Goal: Contribute content: Add original content to the website for others to see

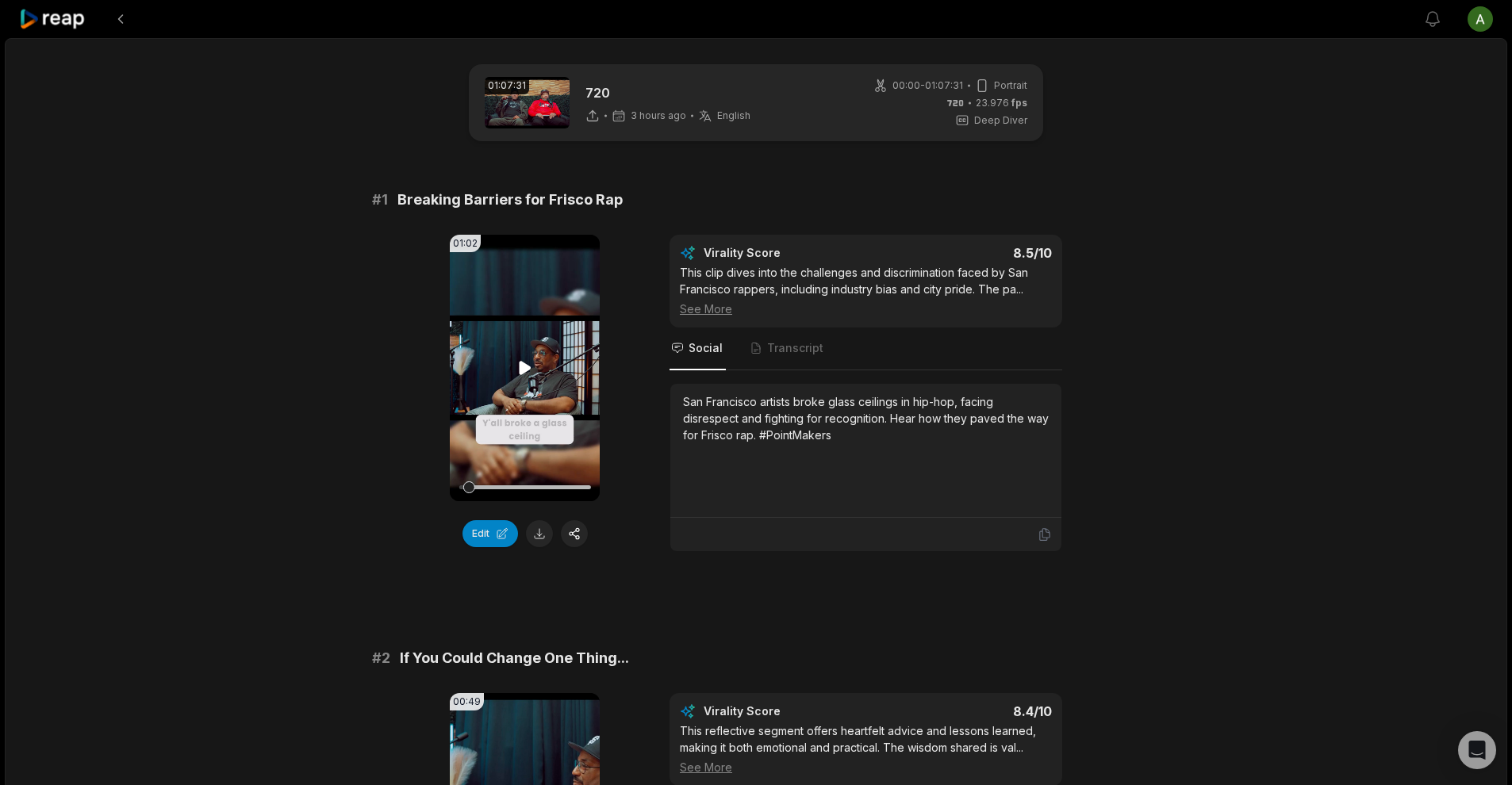
click at [510, 356] on video "Your browser does not support mp4 format." at bounding box center [525, 368] width 150 height 267
click at [546, 535] on button at bounding box center [539, 533] width 27 height 27
click at [539, 381] on video "Your browser does not support mp4 format." at bounding box center [525, 368] width 150 height 267
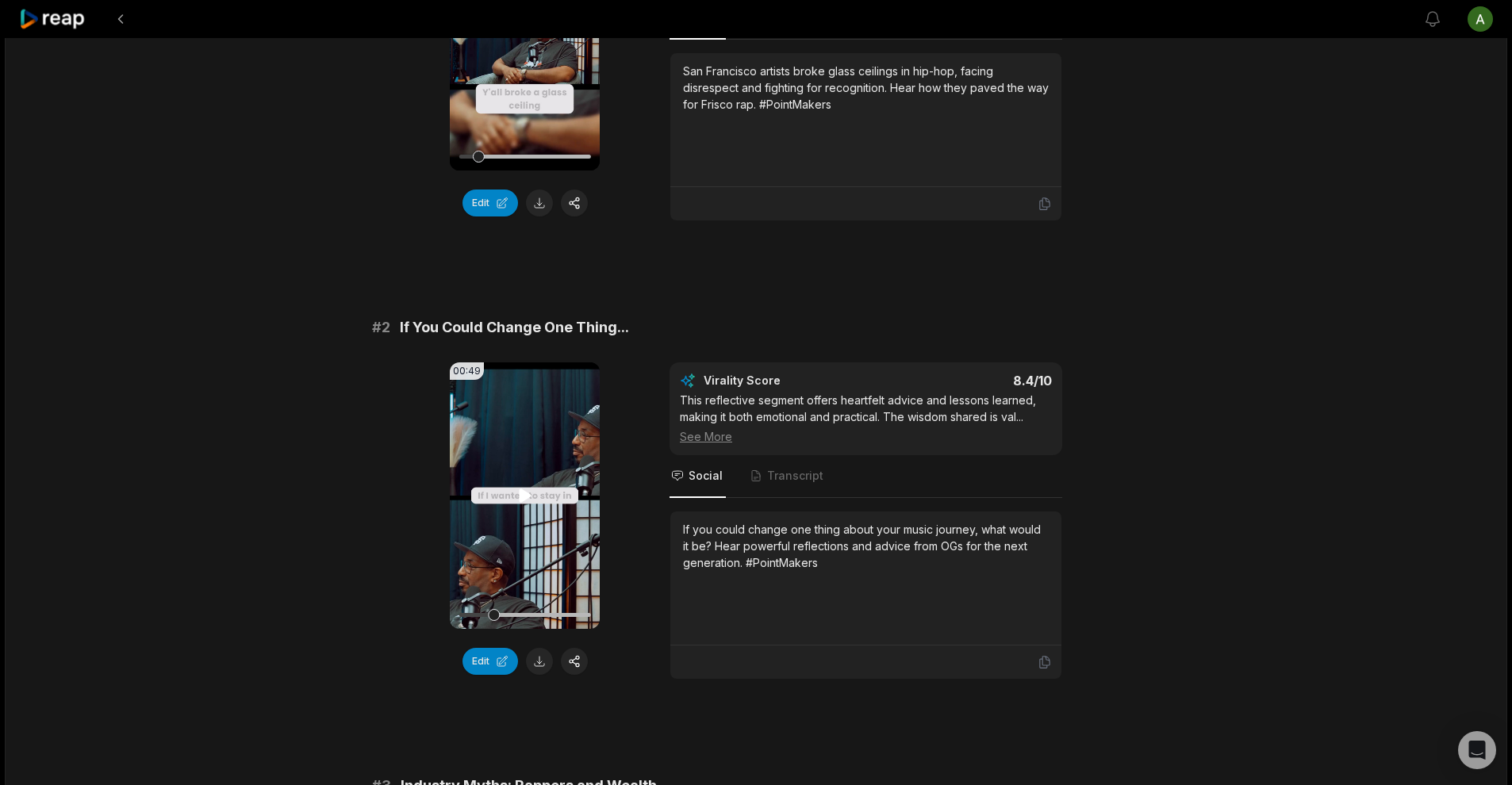
scroll to position [341, 0]
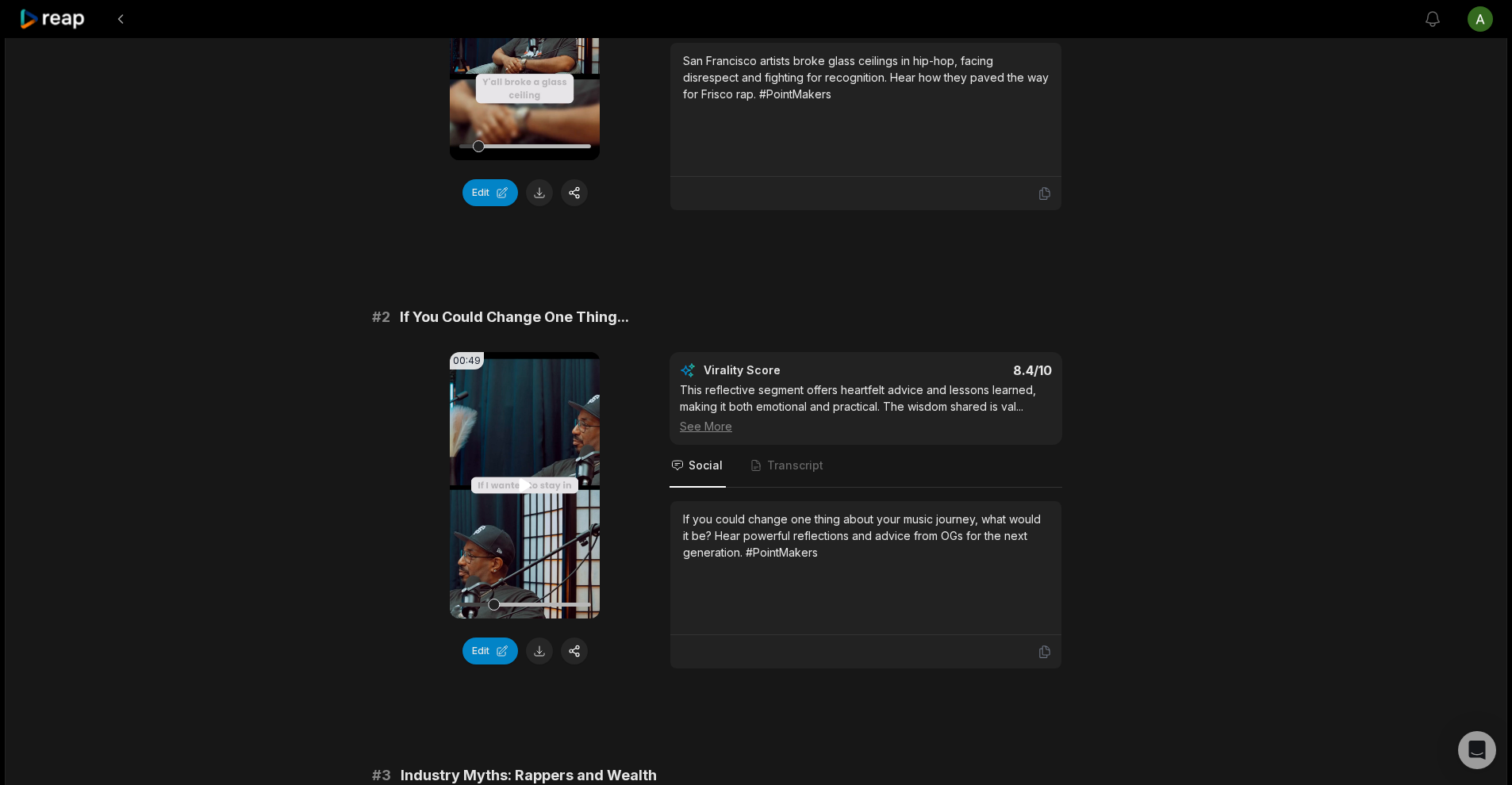
click at [536, 495] on video "Your browser does not support mp4 format." at bounding box center [525, 485] width 150 height 267
click at [526, 483] on icon at bounding box center [525, 484] width 19 height 19
click at [525, 484] on icon at bounding box center [524, 484] width 12 height 13
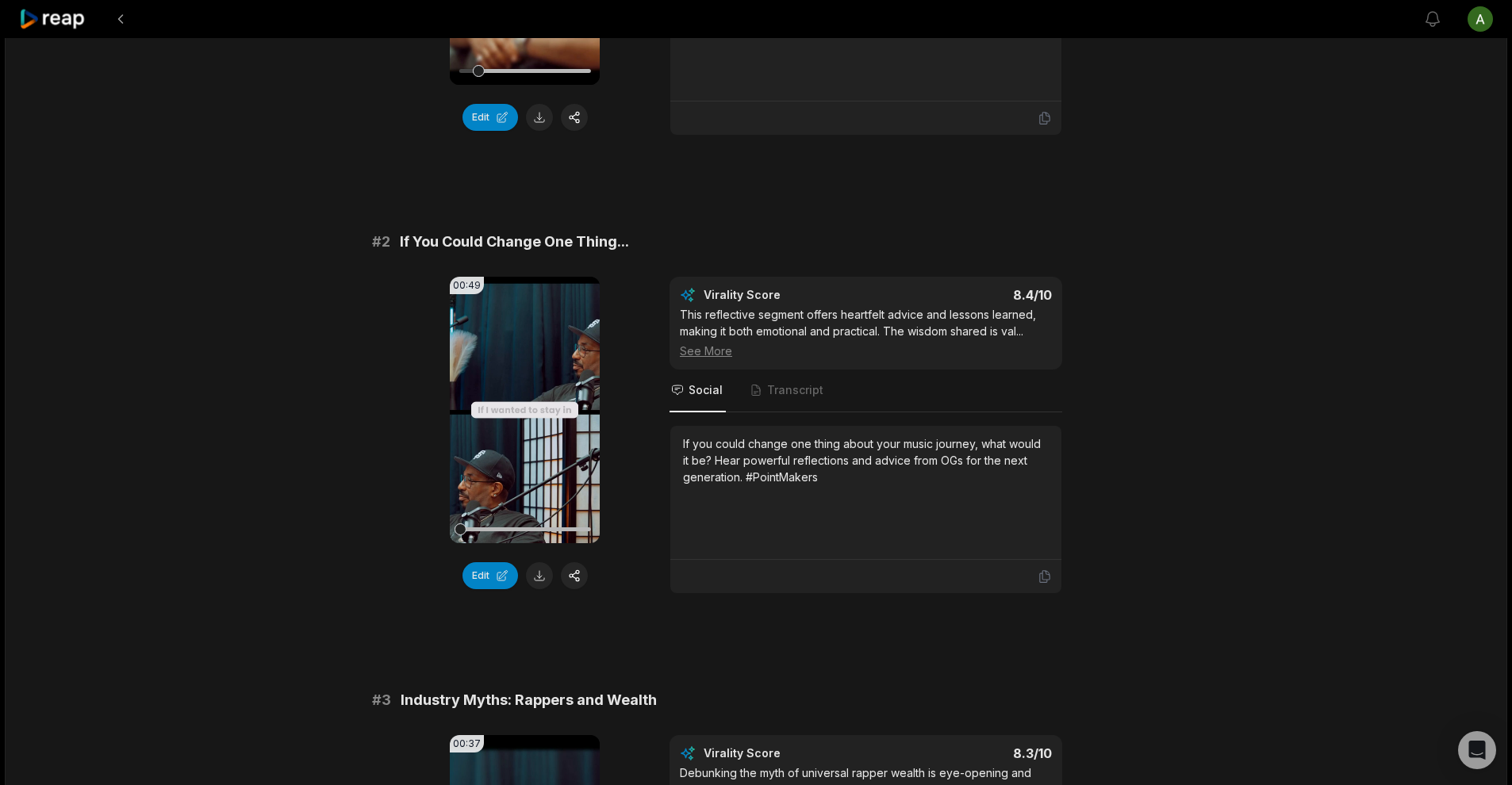
scroll to position [426, 0]
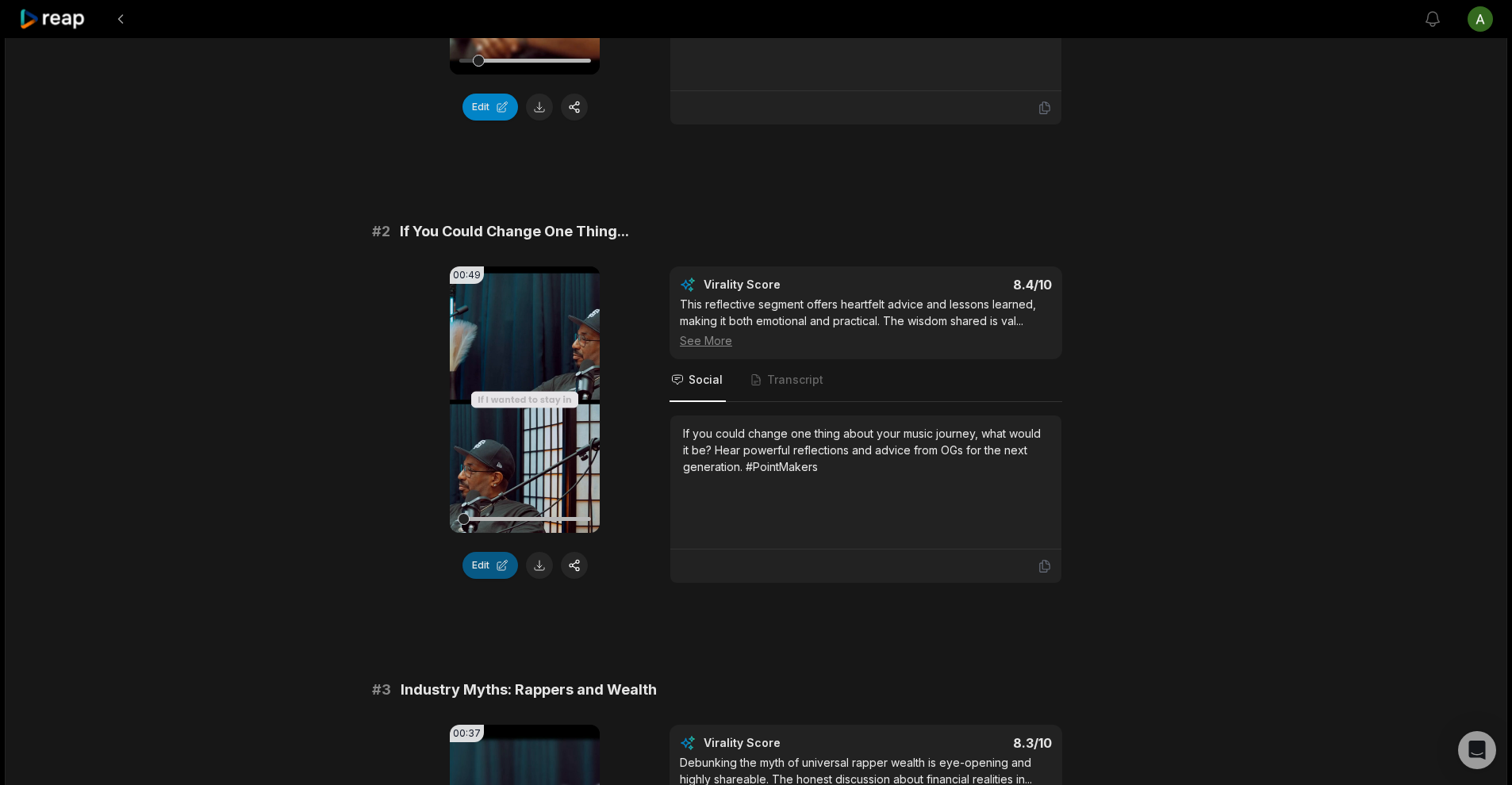
click at [504, 568] on button "Edit" at bounding box center [490, 565] width 55 height 27
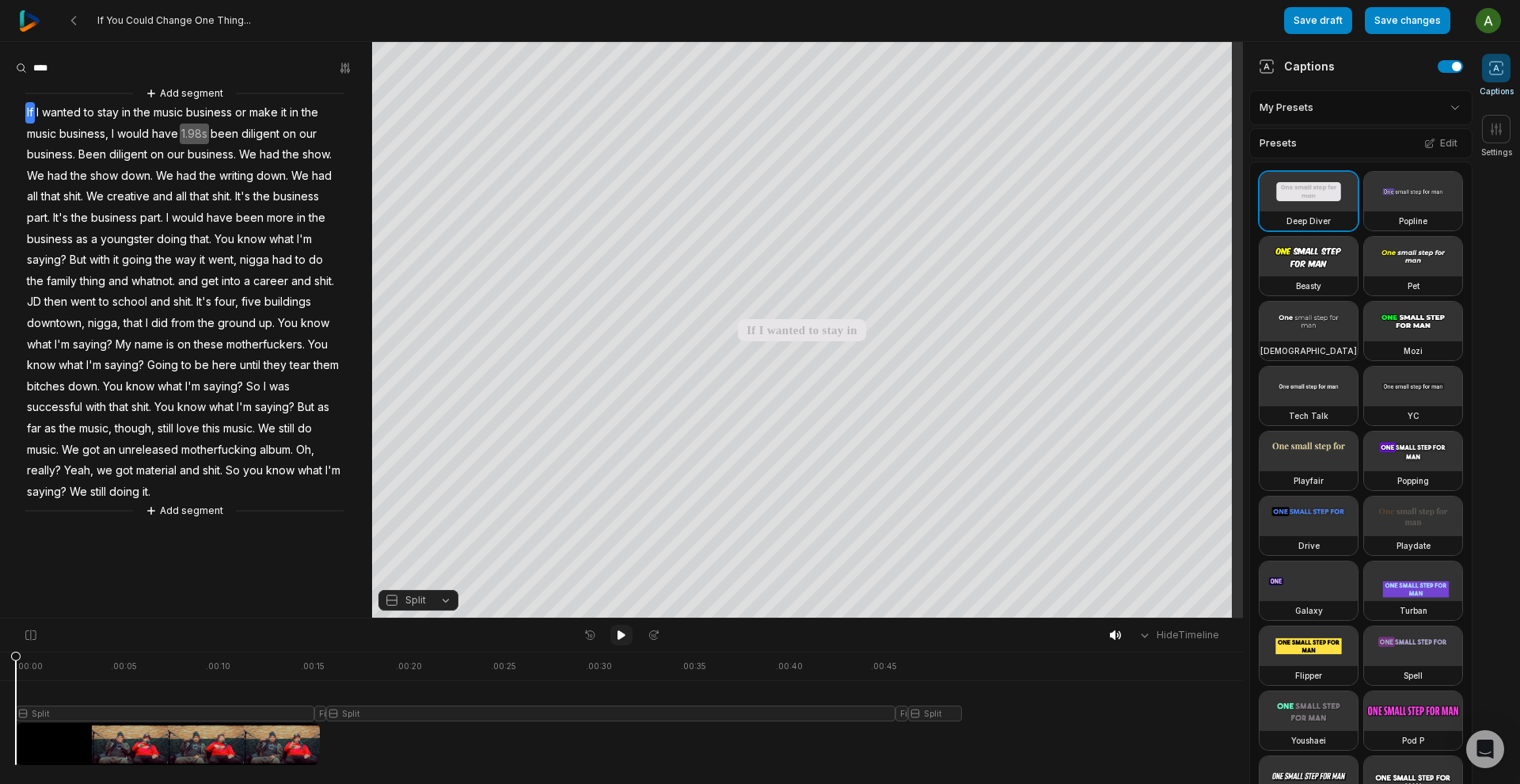
click at [623, 636] on icon at bounding box center [621, 634] width 8 height 10
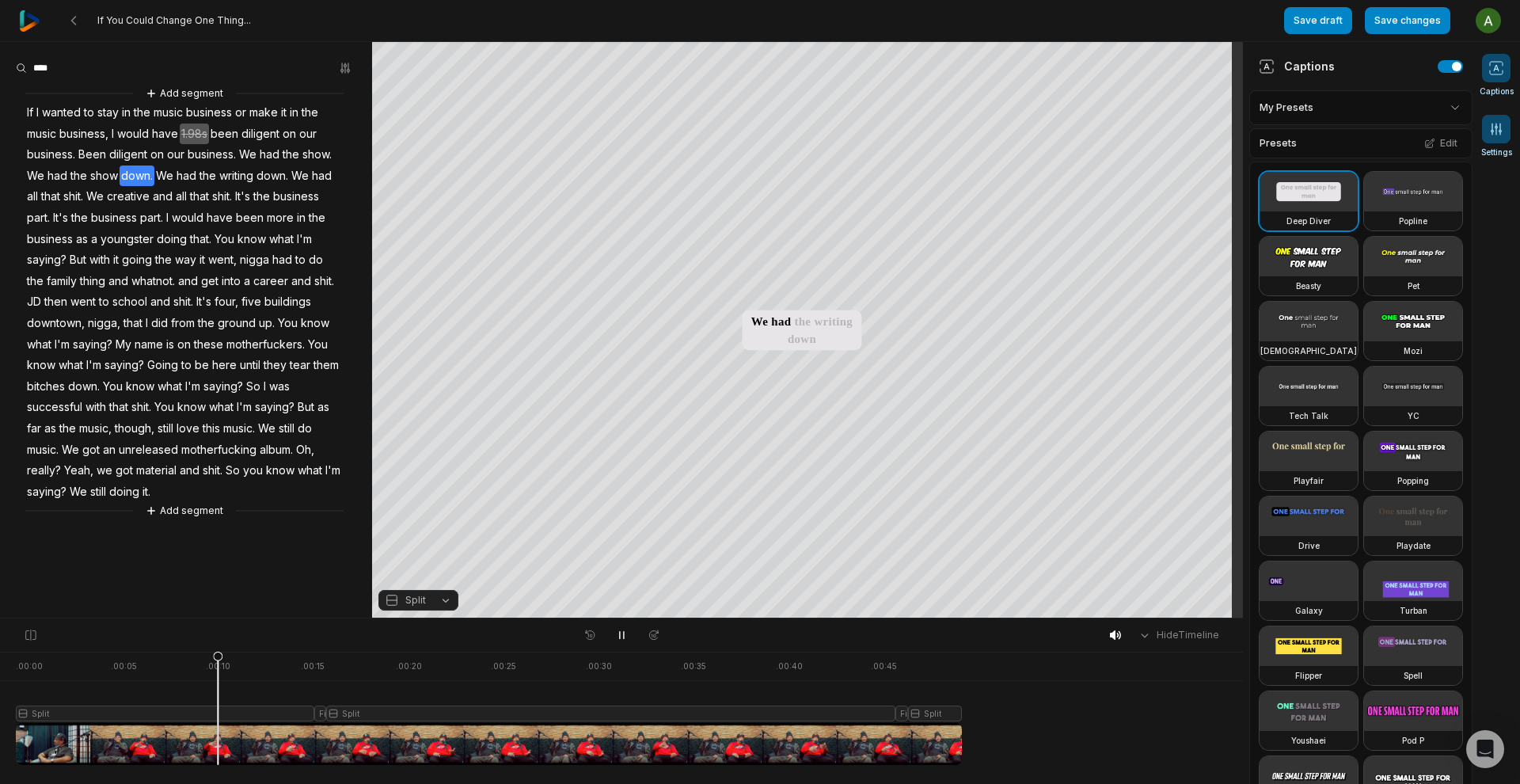
click at [1488, 131] on span at bounding box center [1497, 129] width 29 height 29
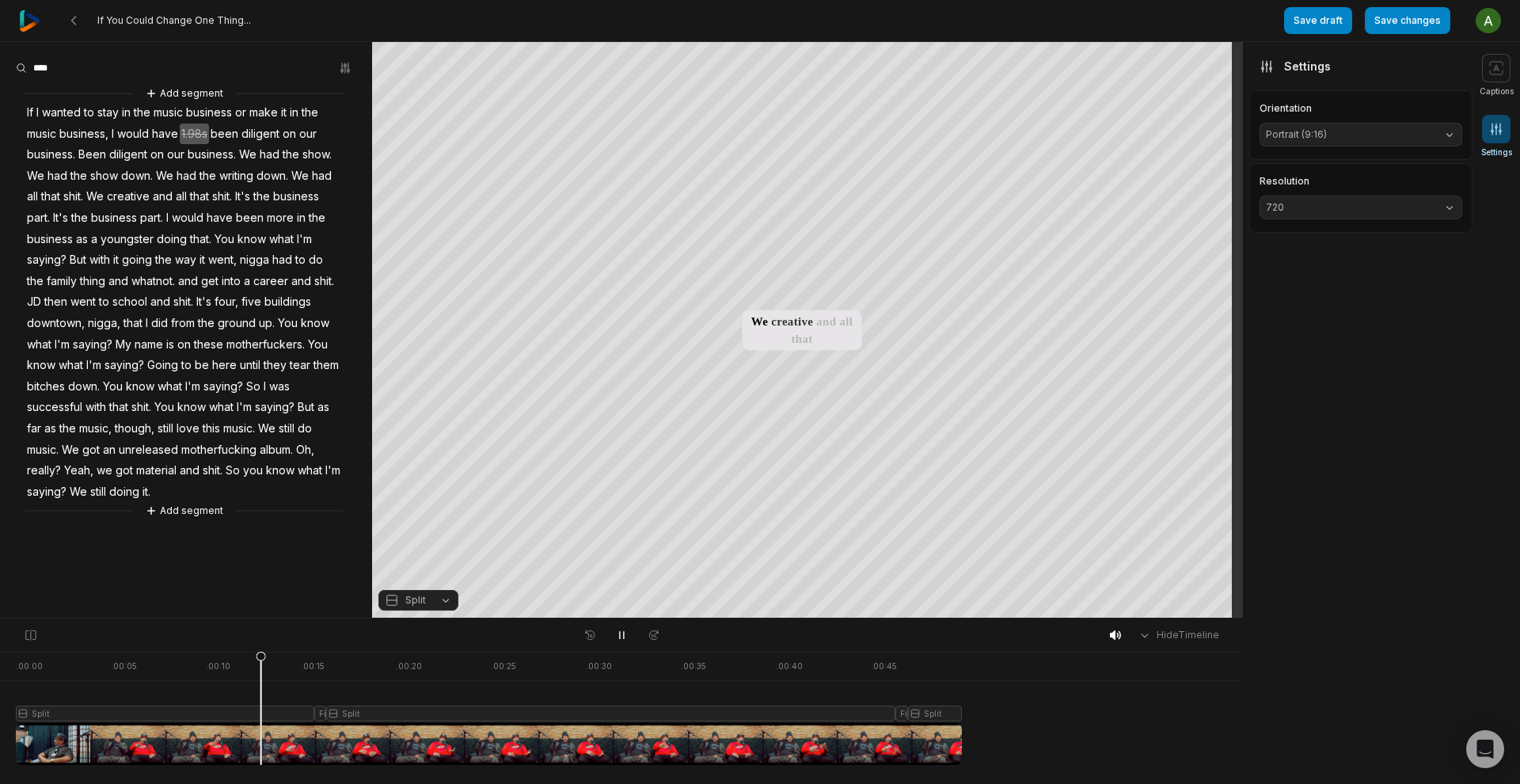
click at [1488, 131] on span at bounding box center [1497, 129] width 29 height 29
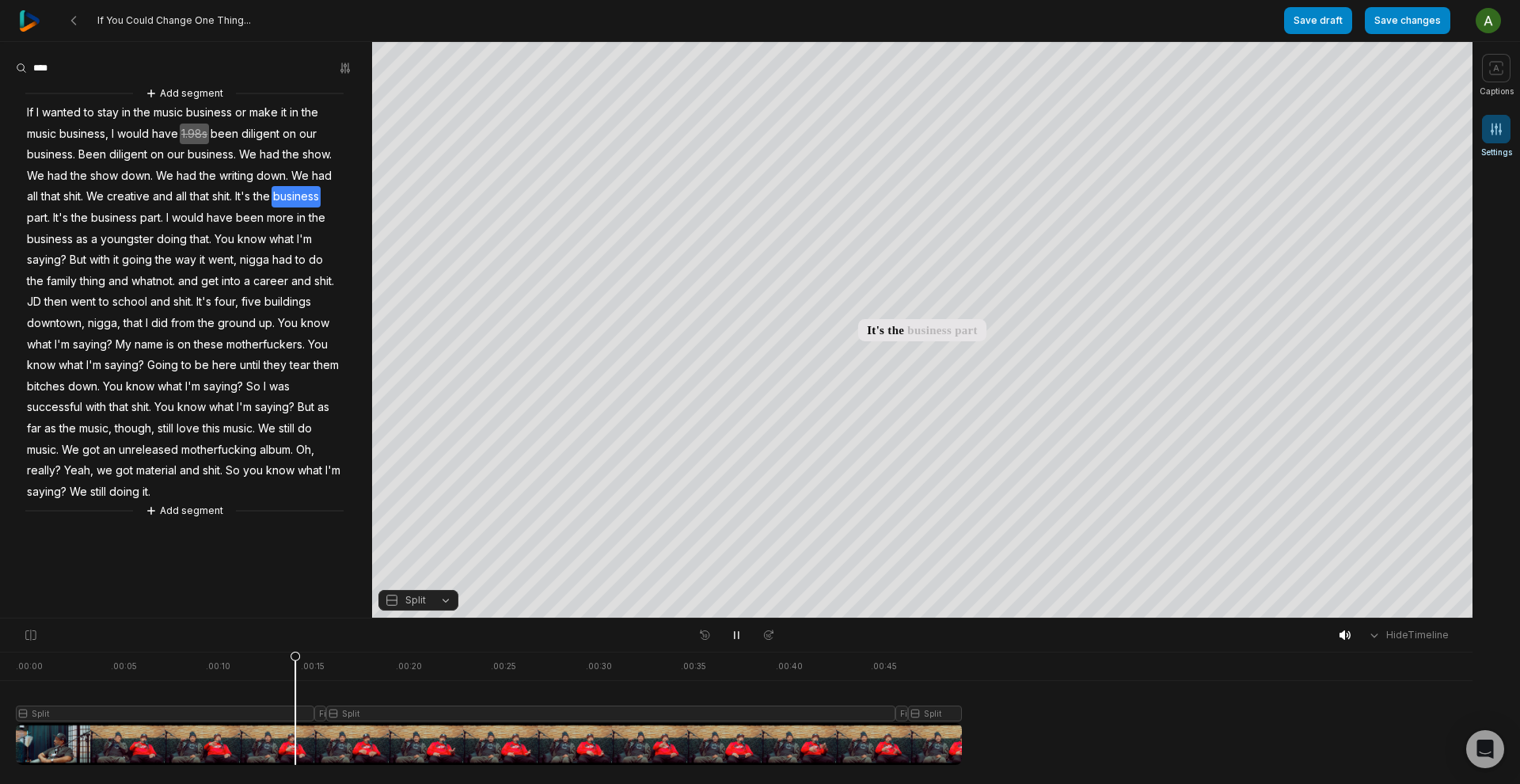
click at [1492, 123] on icon at bounding box center [1497, 129] width 16 height 16
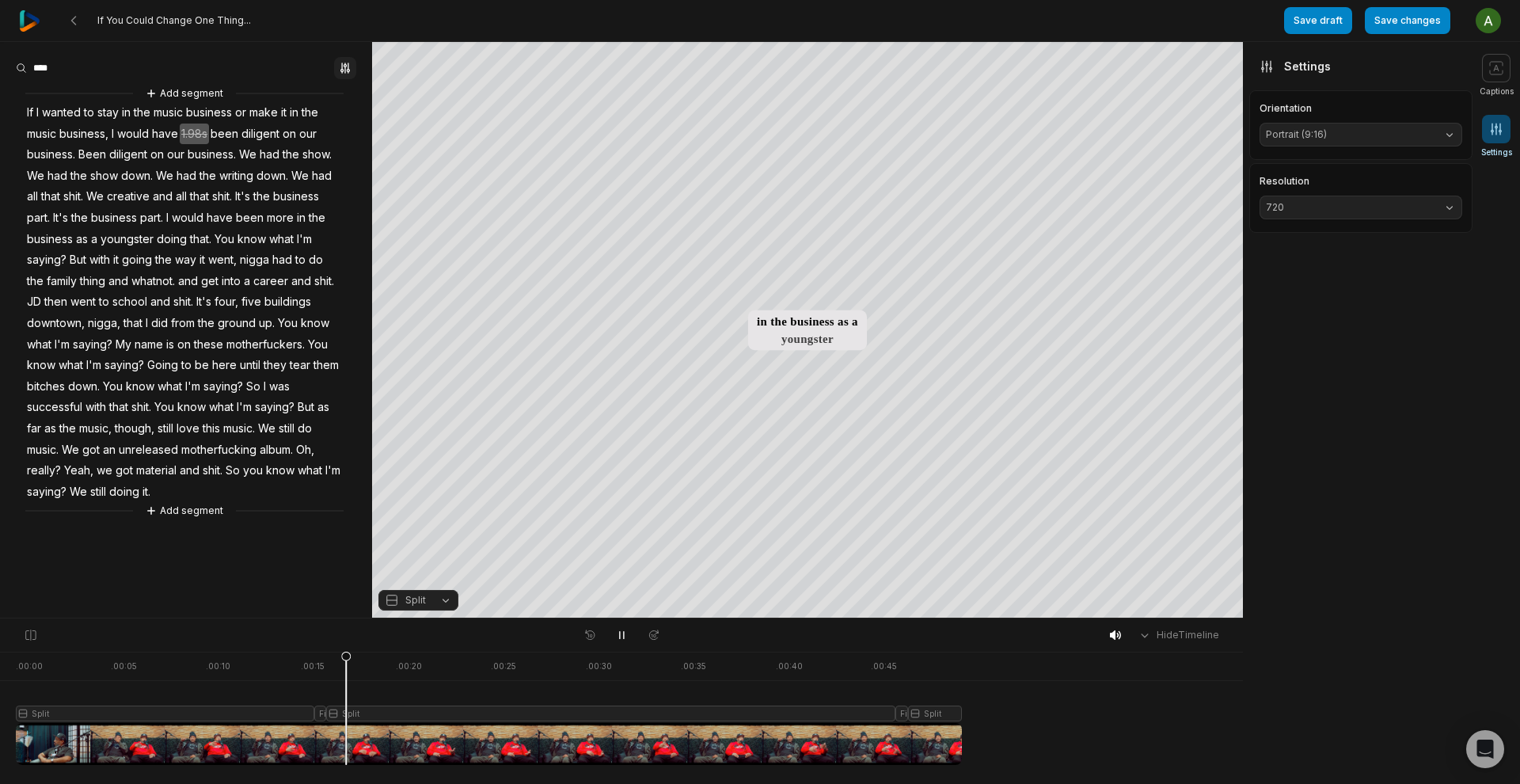
click at [350, 68] on icon "button" at bounding box center [345, 68] width 12 height 12
click at [1403, 26] on div "If You Could Change One Thing... Save draft Save changes Open user menu Caption…" at bounding box center [760, 309] width 1520 height 618
click at [1408, 23] on button "Save changes" at bounding box center [1408, 20] width 86 height 27
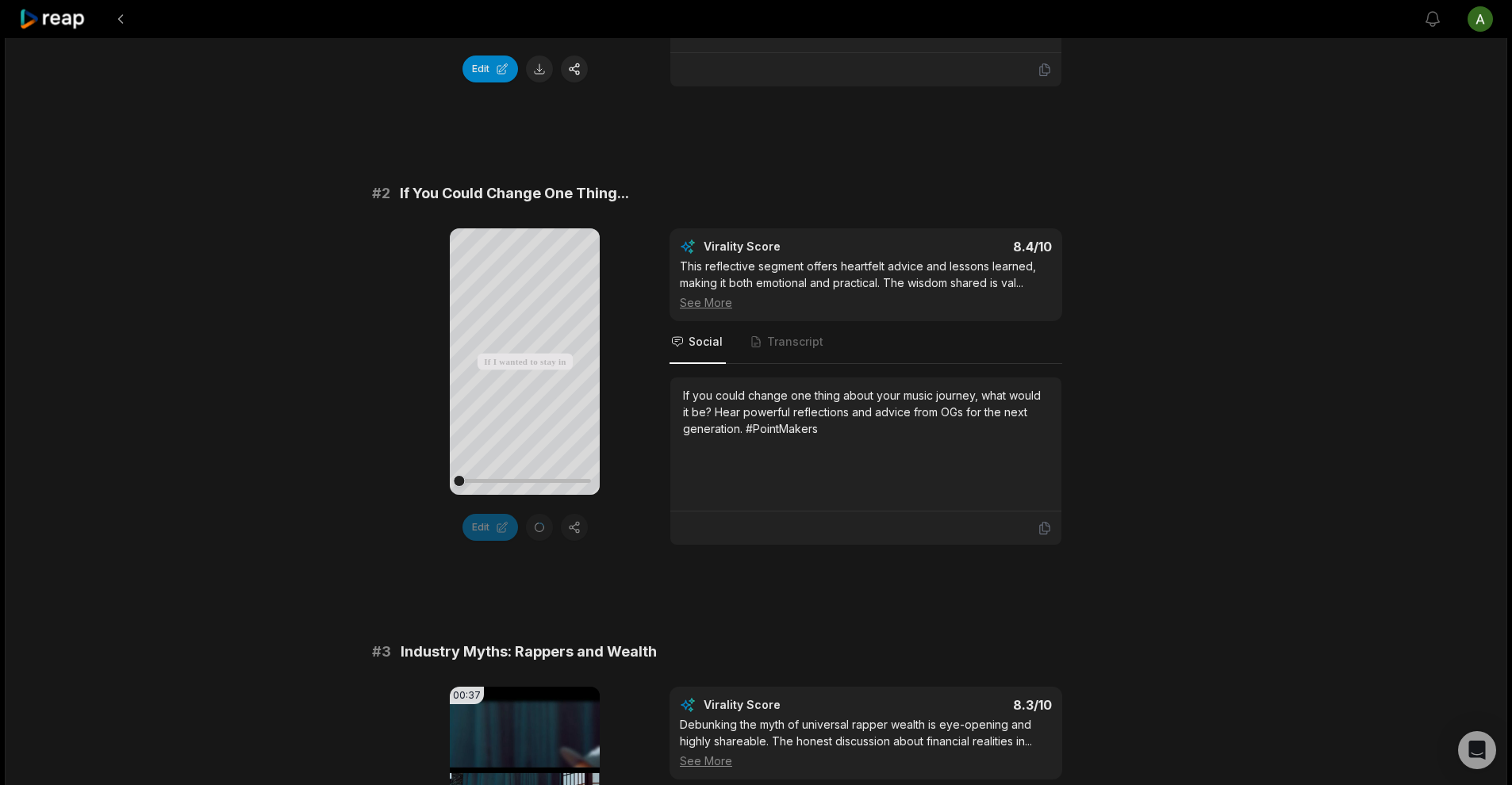
scroll to position [475, 0]
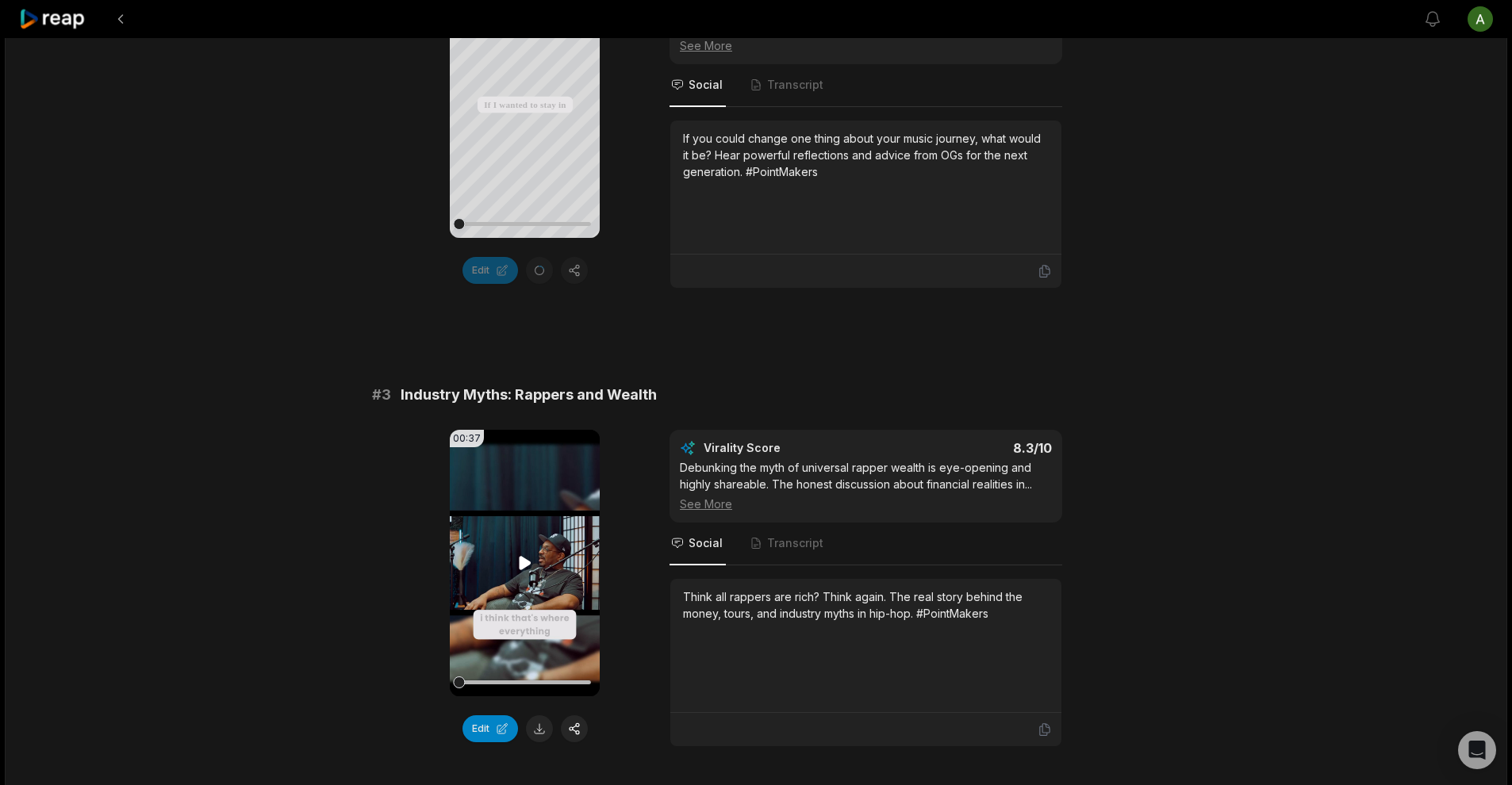
scroll to position [804, 0]
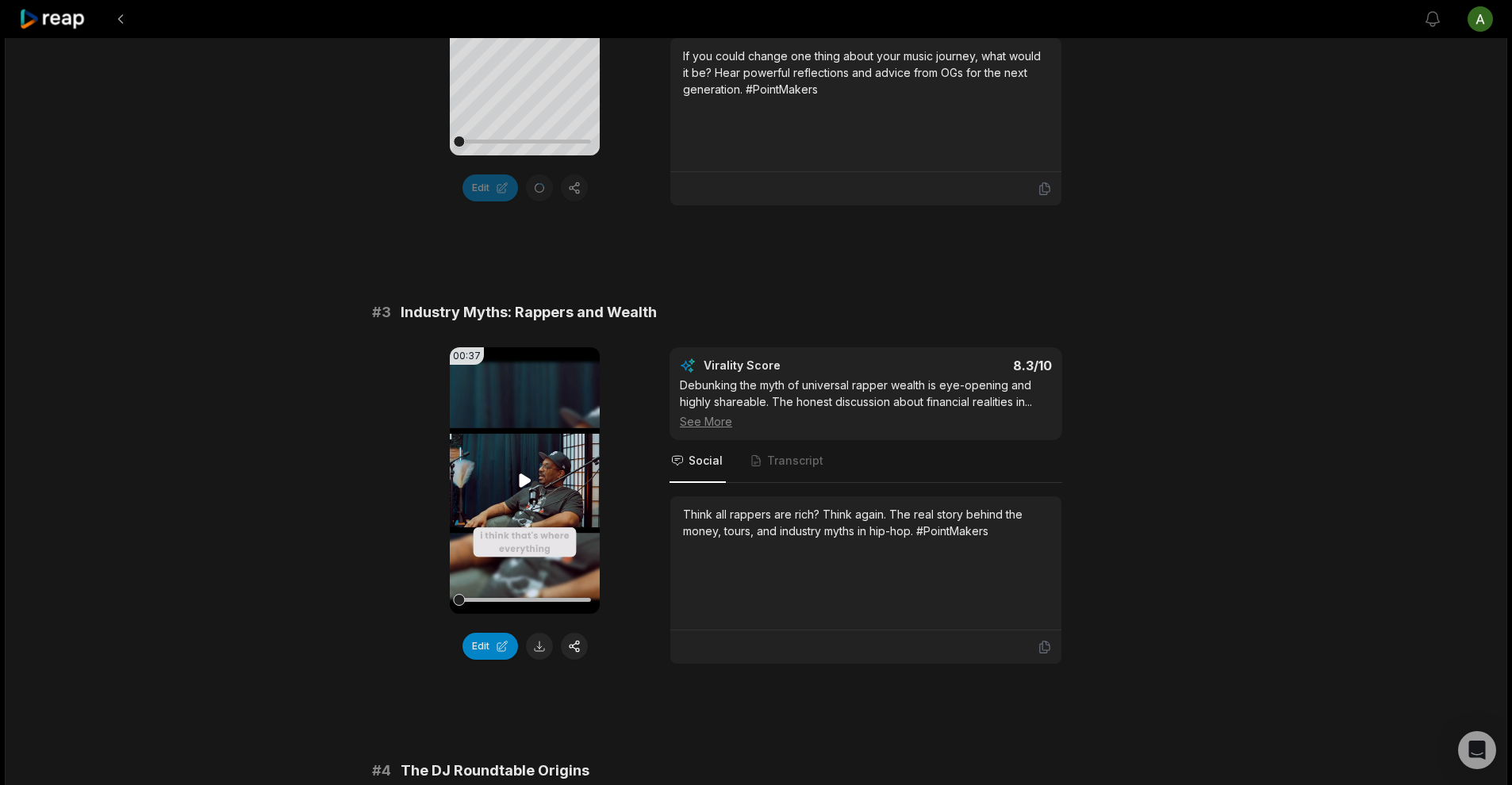
click at [519, 492] on video "Your browser does not support mp4 format." at bounding box center [525, 480] width 150 height 267
click at [480, 647] on button "Edit" at bounding box center [490, 646] width 55 height 27
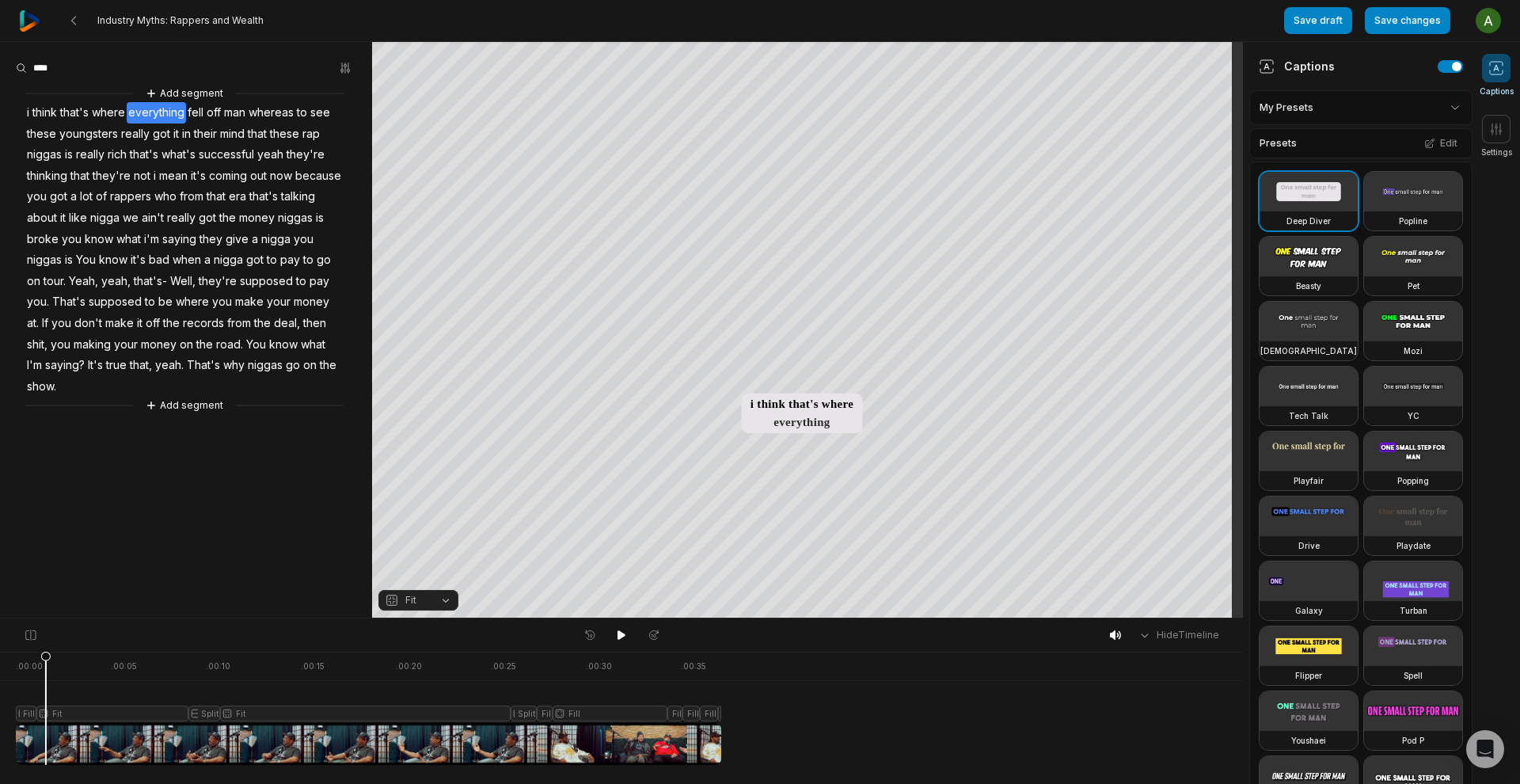
click at [46, 658] on icon at bounding box center [45, 711] width 10 height 120
click at [85, 649] on div "Hide Timeline" at bounding box center [621, 634] width 1243 height 33
click at [70, 735] on div at bounding box center [369, 707] width 706 height 113
drag, startPoint x: 69, startPoint y: 656, endPoint x: 46, endPoint y: 657, distance: 23.0
click at [46, 657] on icon at bounding box center [45, 711] width 10 height 120
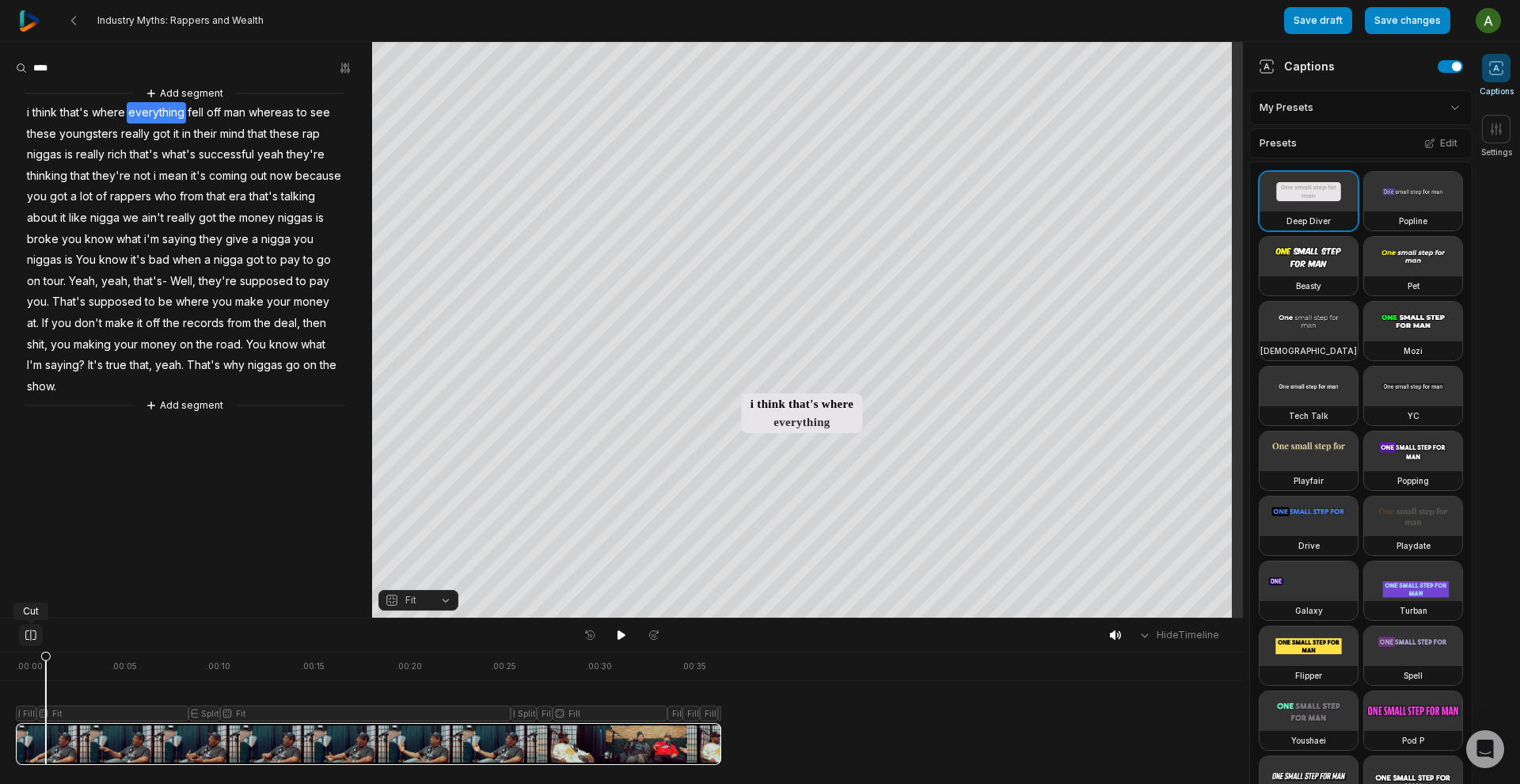
click at [32, 635] on icon at bounding box center [31, 635] width 14 height 12
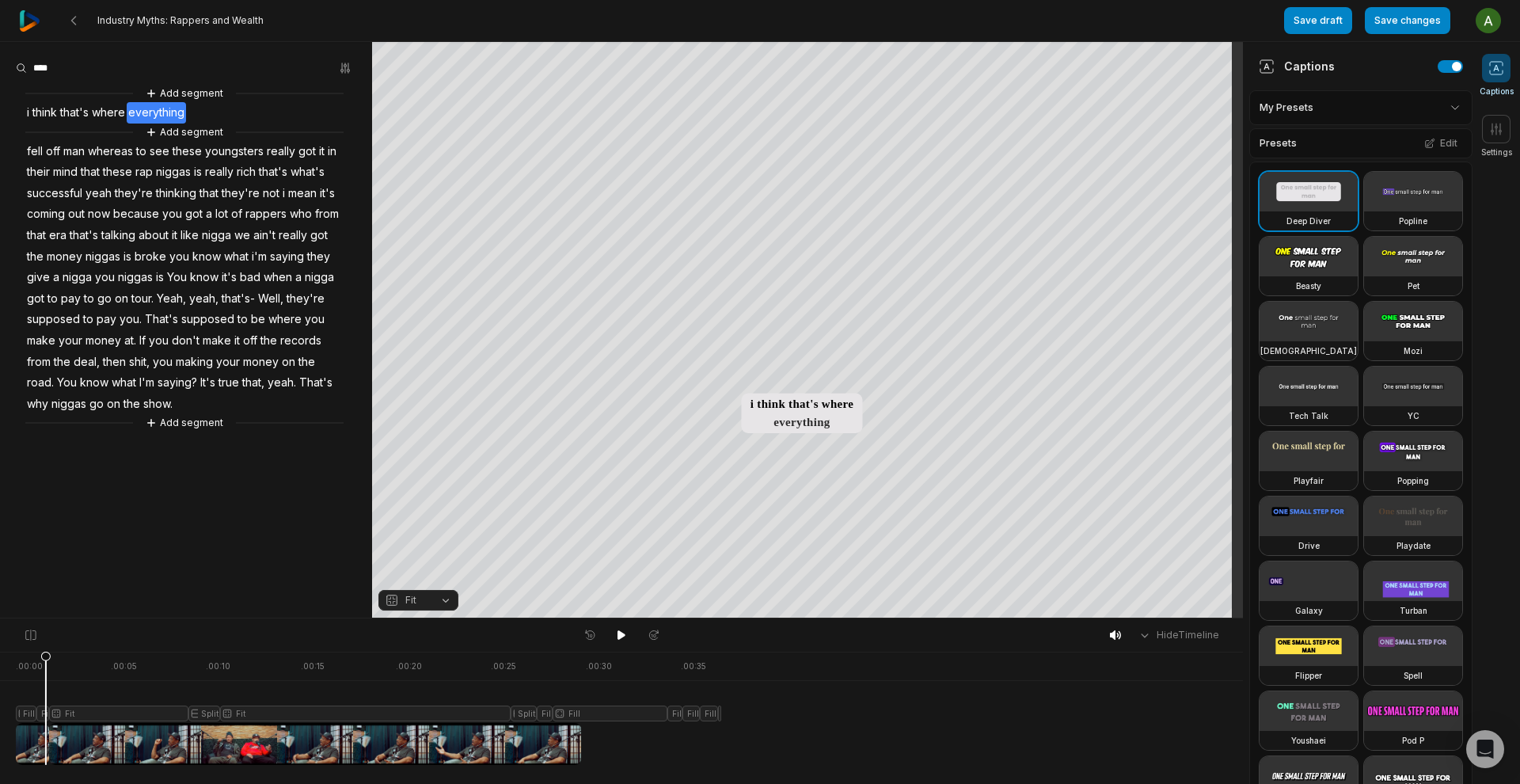
click at [101, 716] on div at bounding box center [369, 707] width 706 height 113
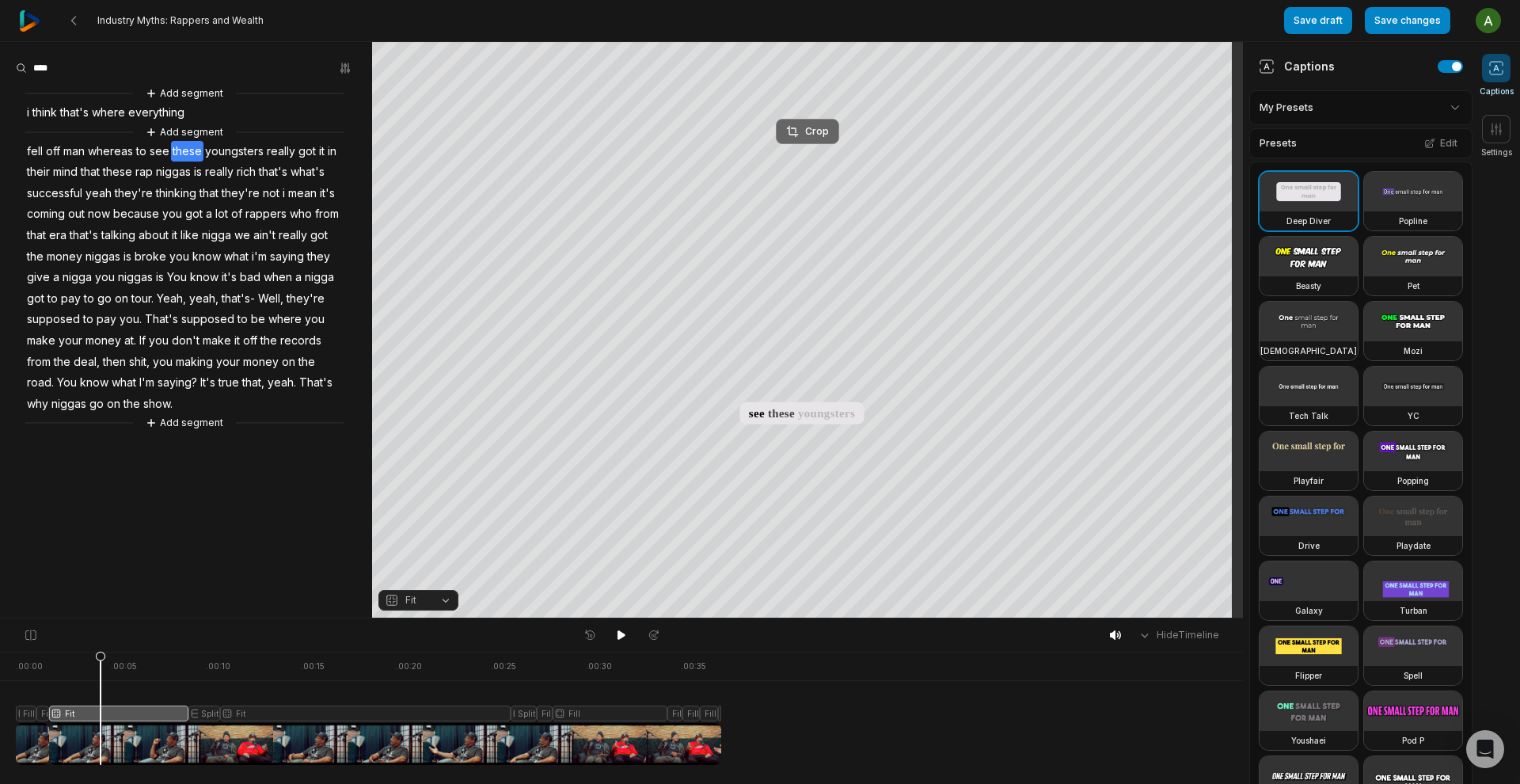
click at [814, 132] on div "Crop" at bounding box center [807, 132] width 43 height 14
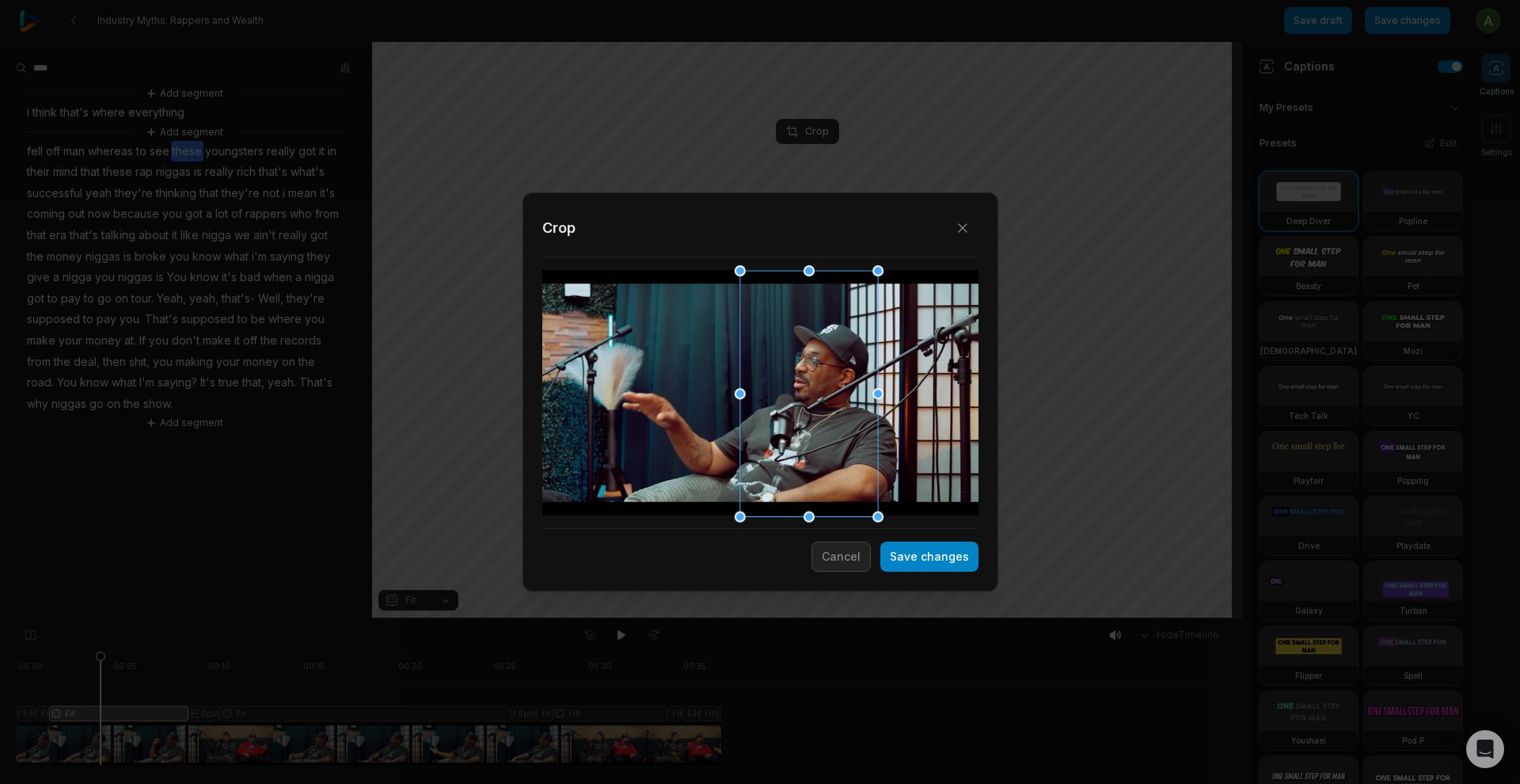
drag, startPoint x: 773, startPoint y: 372, endPoint x: 849, endPoint y: 380, distance: 76.4
click at [849, 380] on div at bounding box center [808, 394] width 138 height 246
click at [944, 560] on button "Save changes" at bounding box center [929, 557] width 98 height 30
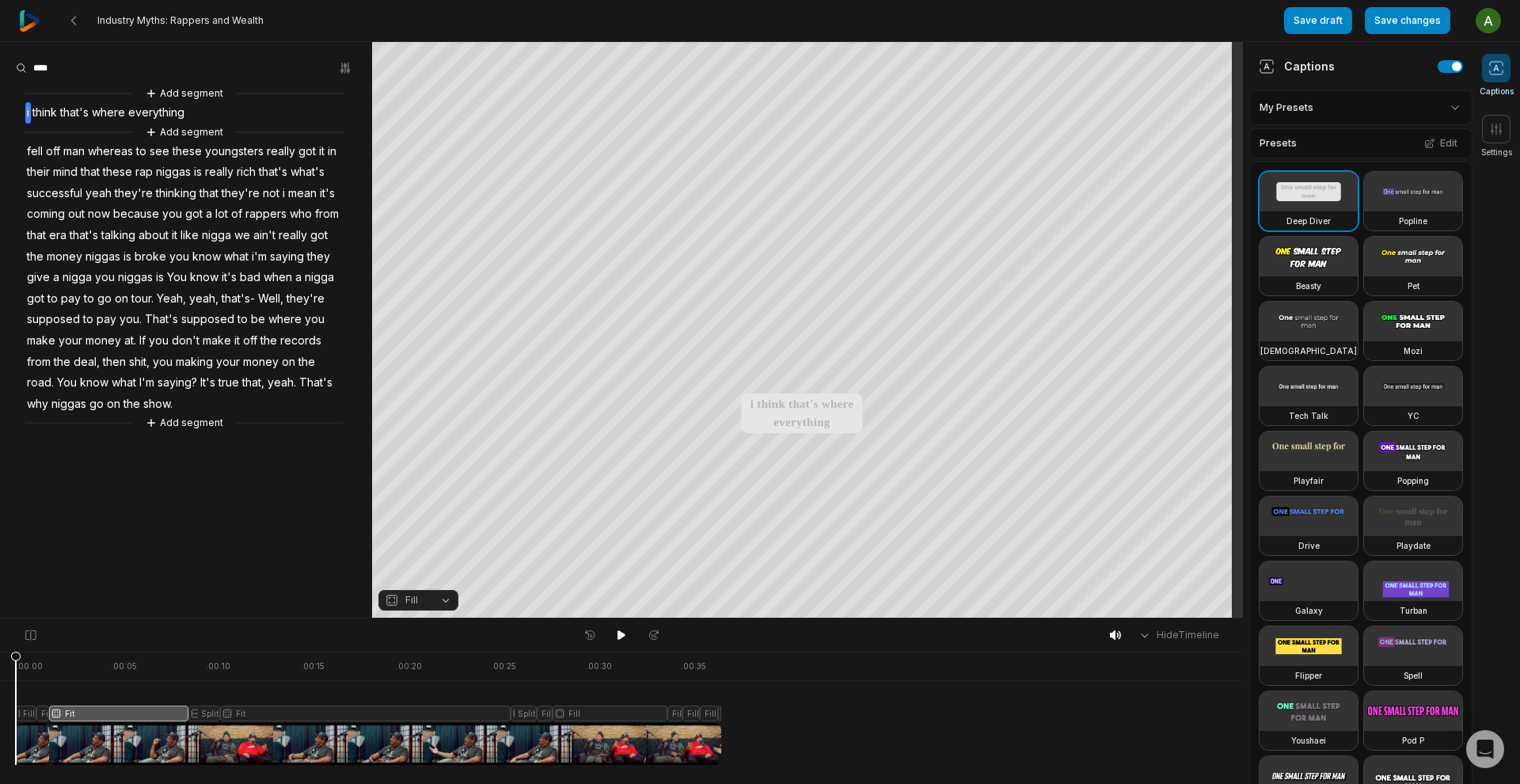
drag, startPoint x: 103, startPoint y: 657, endPoint x: -29, endPoint y: 657, distance: 132.0
click at [0, 657] on html "Industry Myths: Rappers and Wealth Save draft Save changes Open user menu Capti…" at bounding box center [760, 392] width 1520 height 784
click at [49, 682] on div at bounding box center [369, 707] width 706 height 113
click at [32, 678] on div at bounding box center [369, 707] width 706 height 113
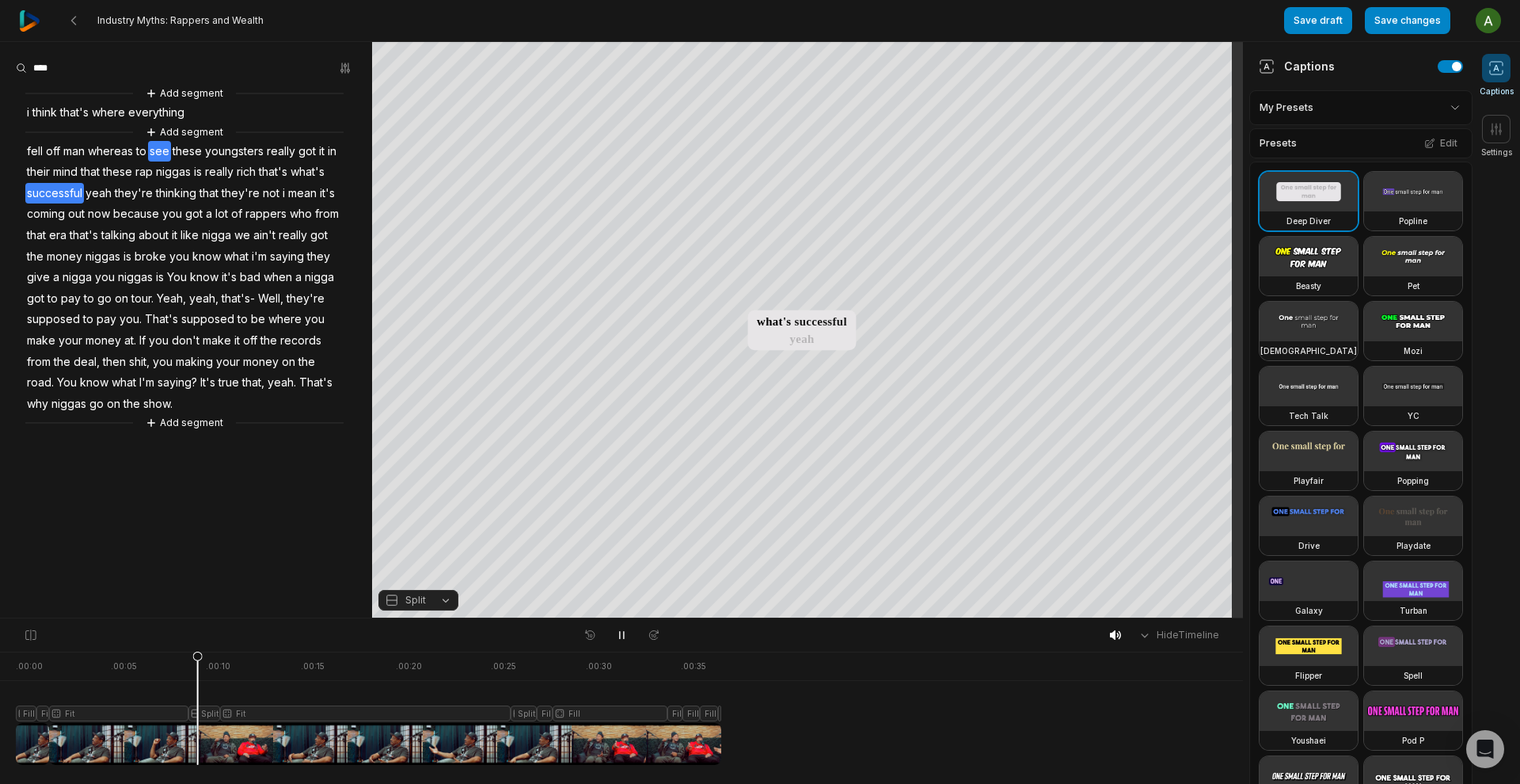
click at [159, 150] on span "see" at bounding box center [159, 151] width 23 height 21
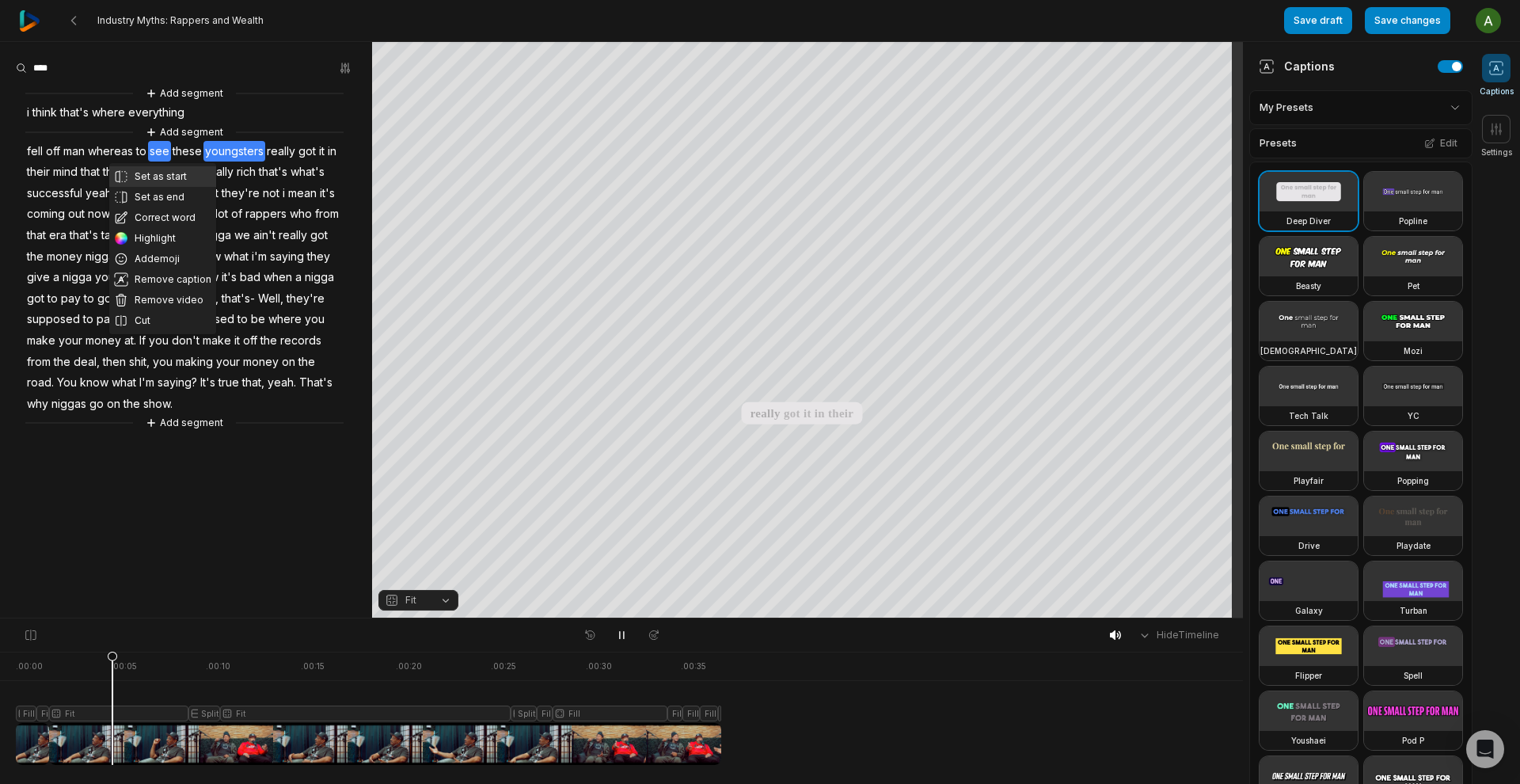
click at [162, 178] on button "Set as start" at bounding box center [163, 176] width 107 height 20
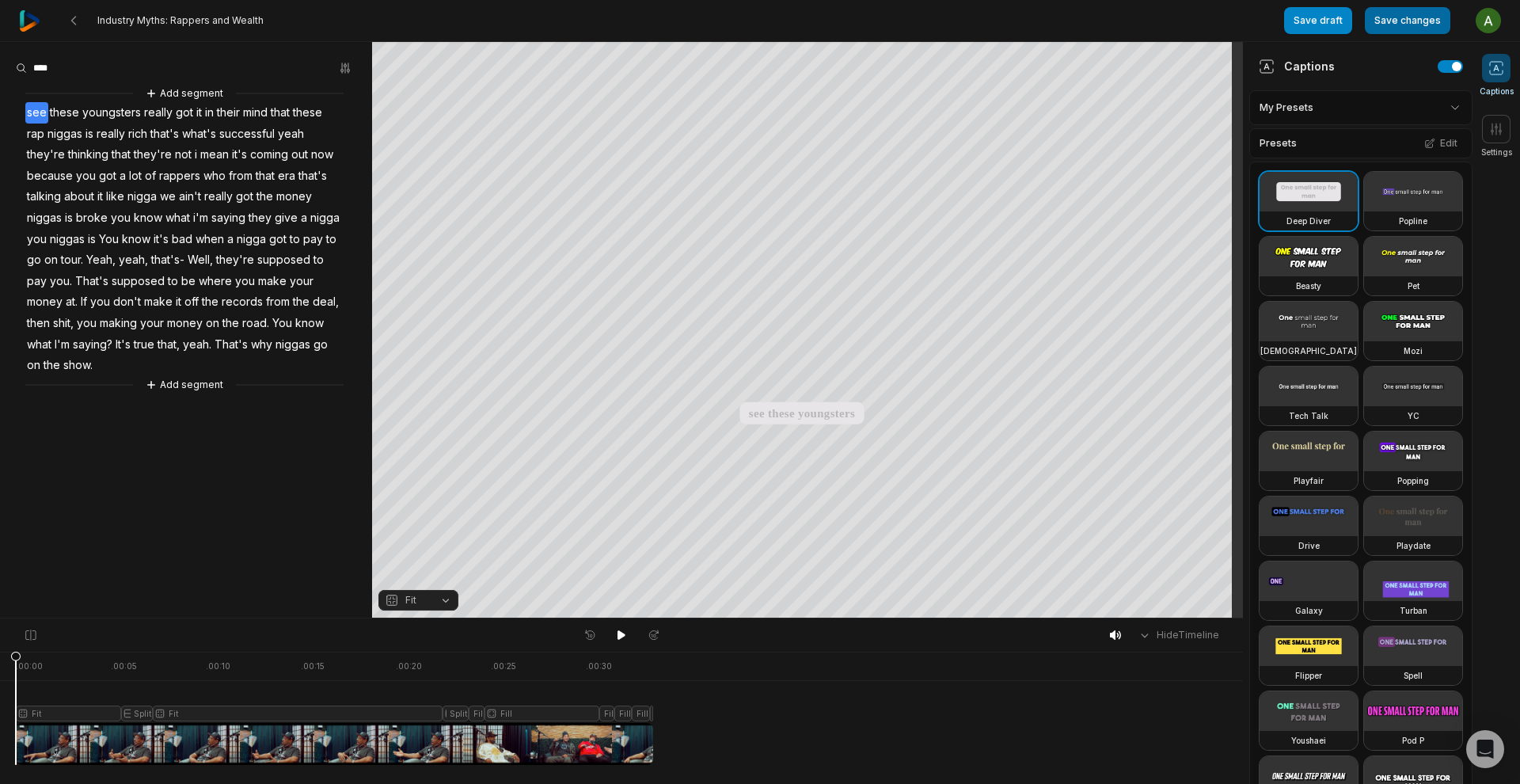
click at [1415, 14] on button "Save changes" at bounding box center [1408, 20] width 86 height 27
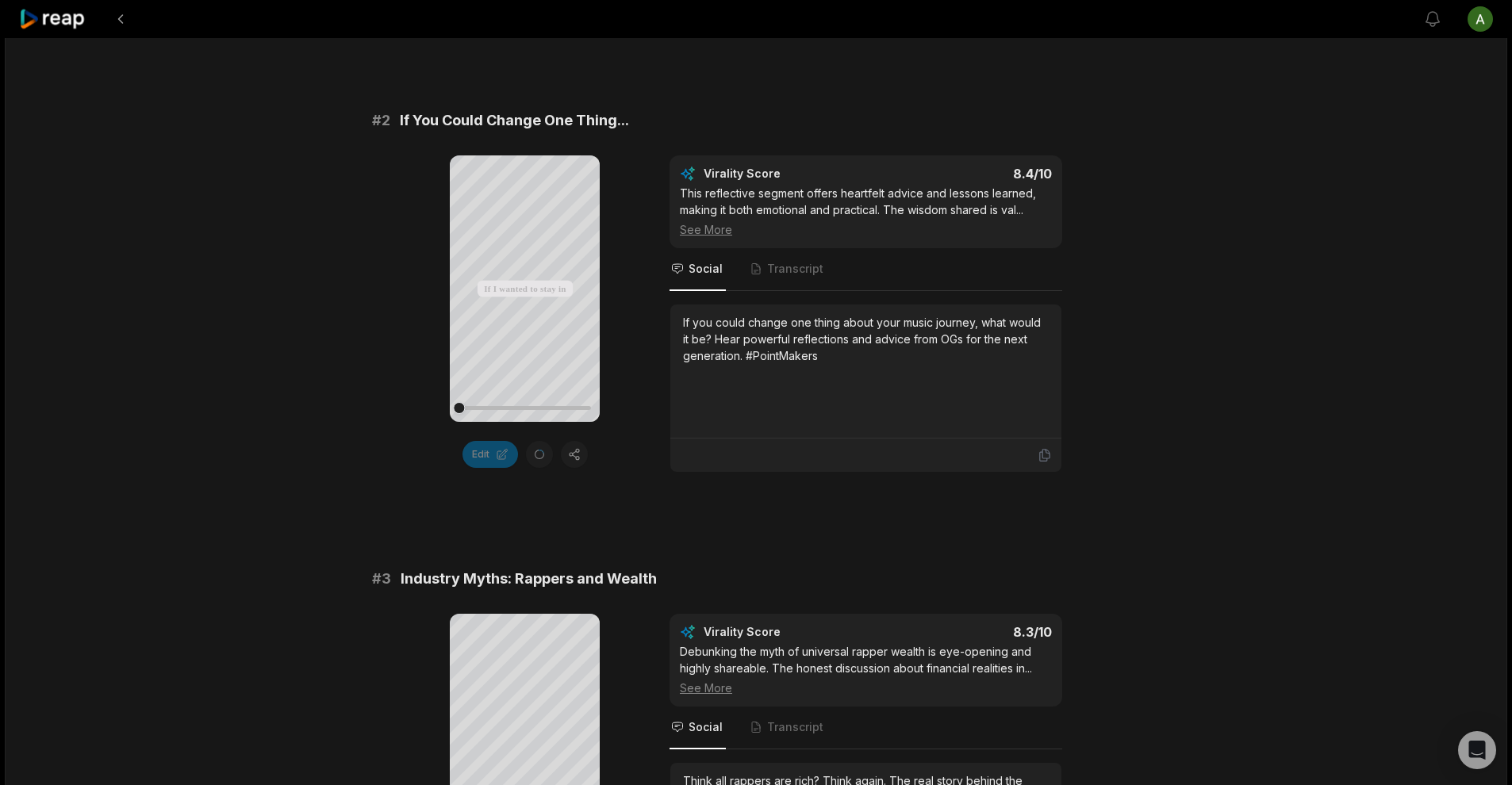
scroll to position [604, 0]
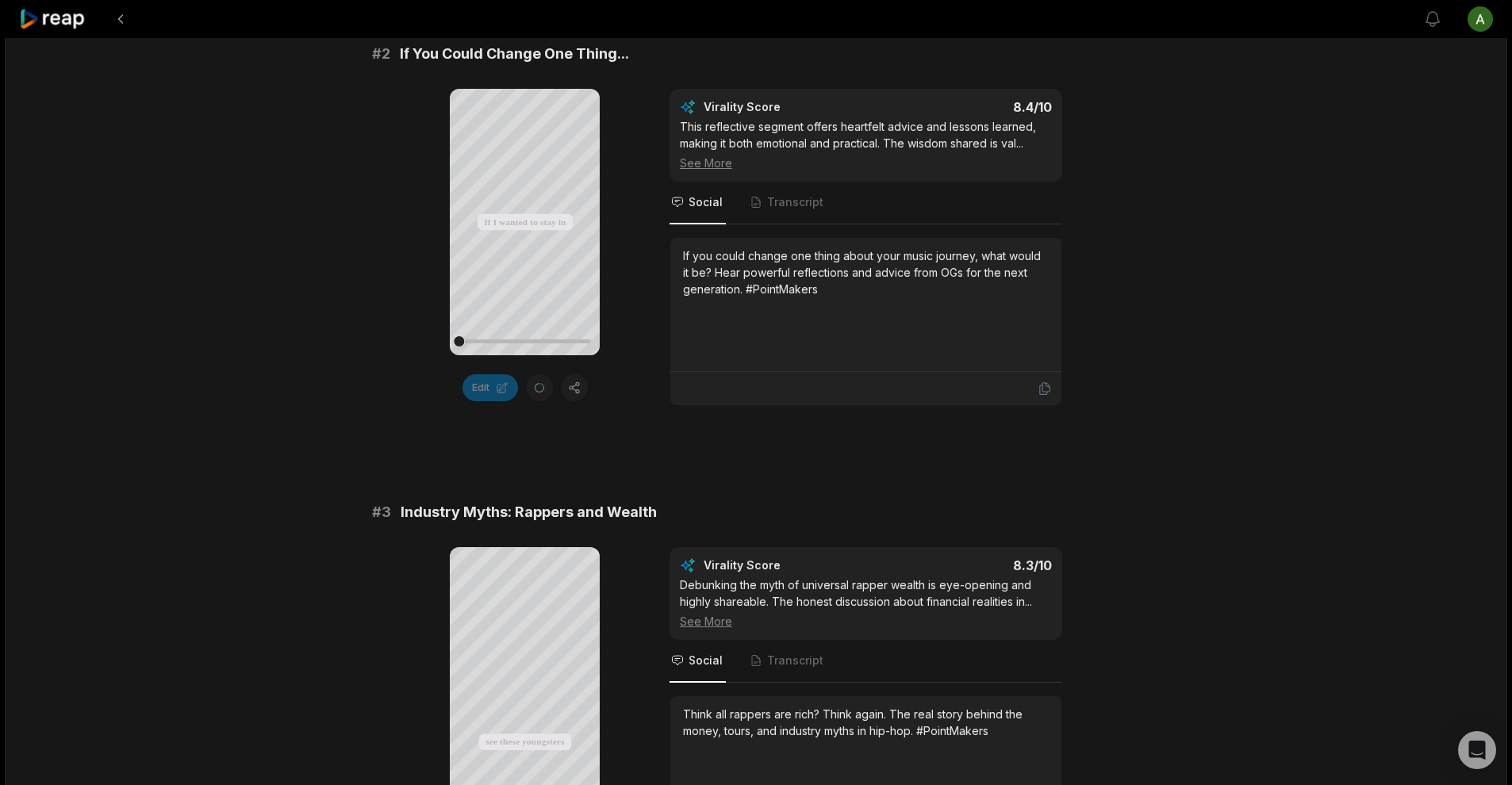
click at [541, 389] on div "Edit" at bounding box center [525, 387] width 150 height 27
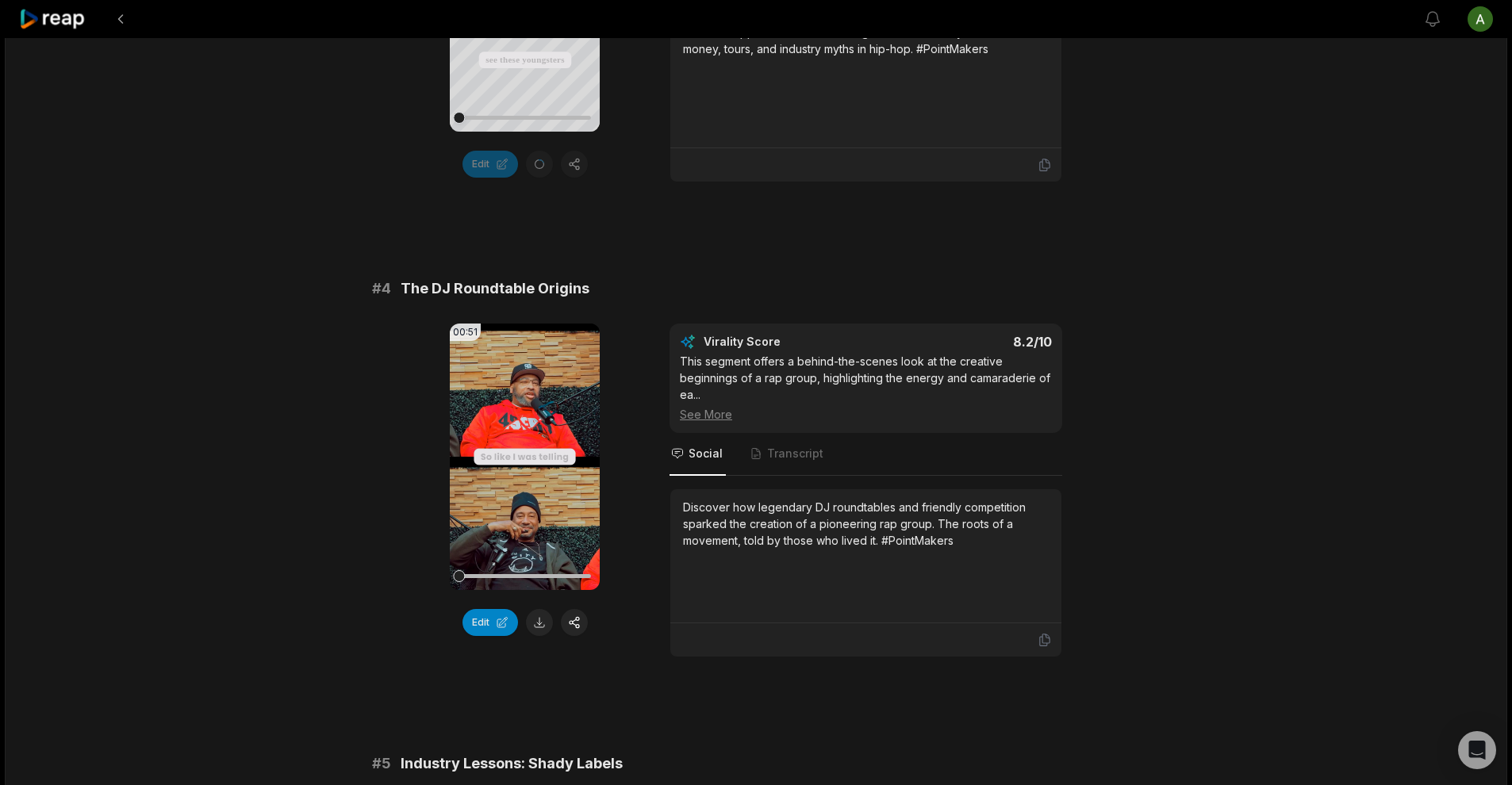
scroll to position [1296, 0]
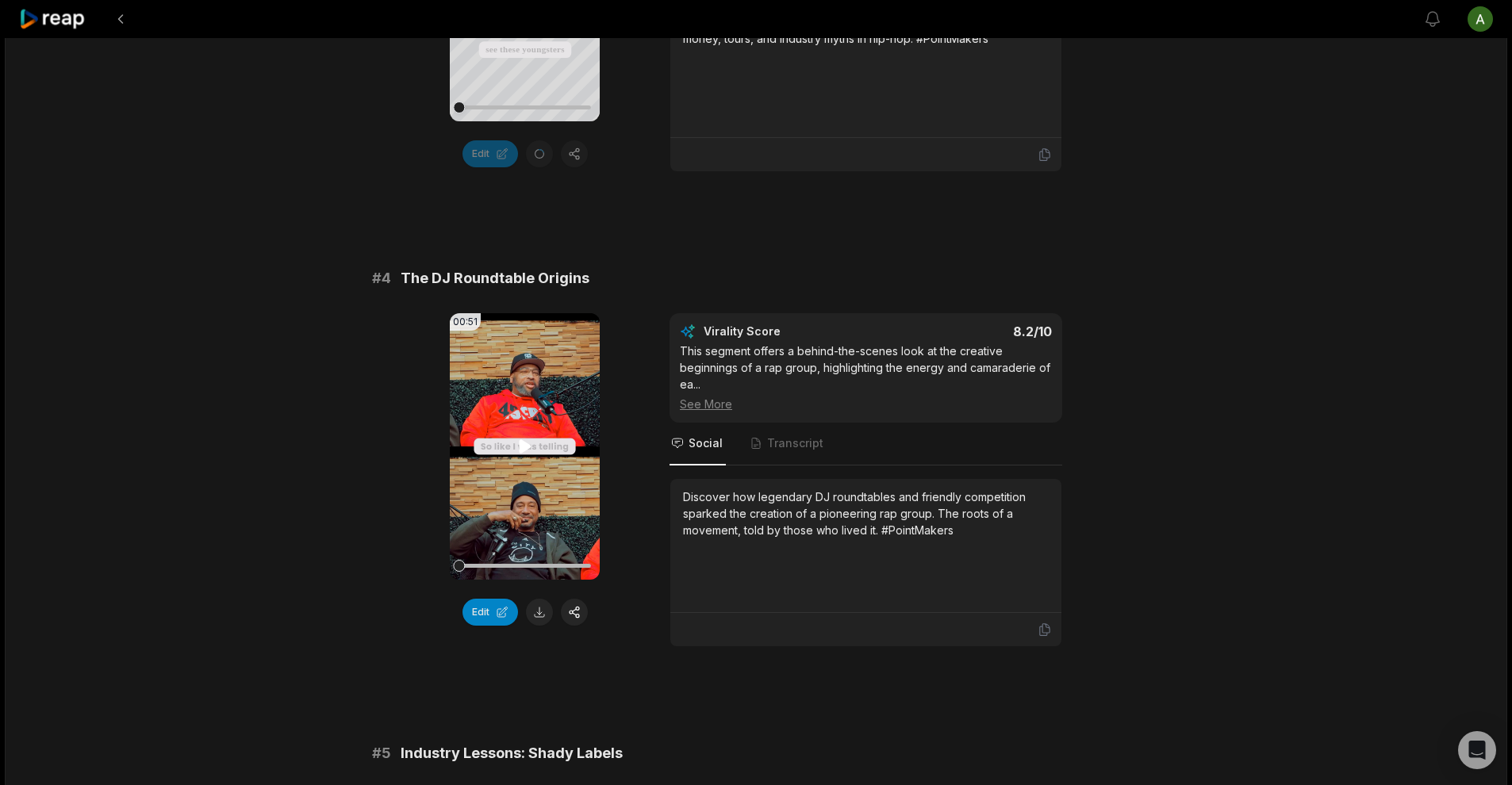
click at [529, 449] on icon at bounding box center [525, 446] width 19 height 19
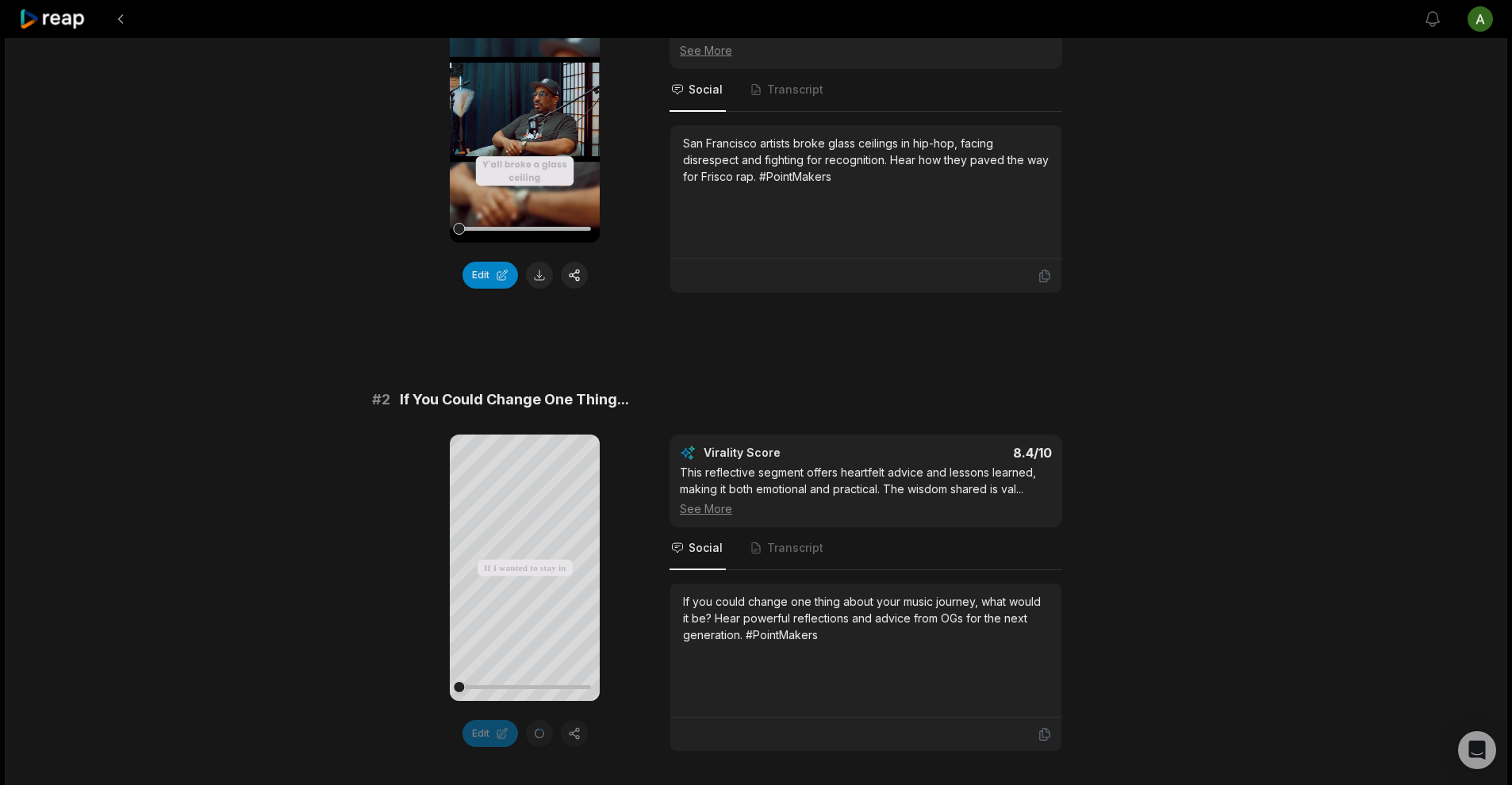
scroll to position [0, 0]
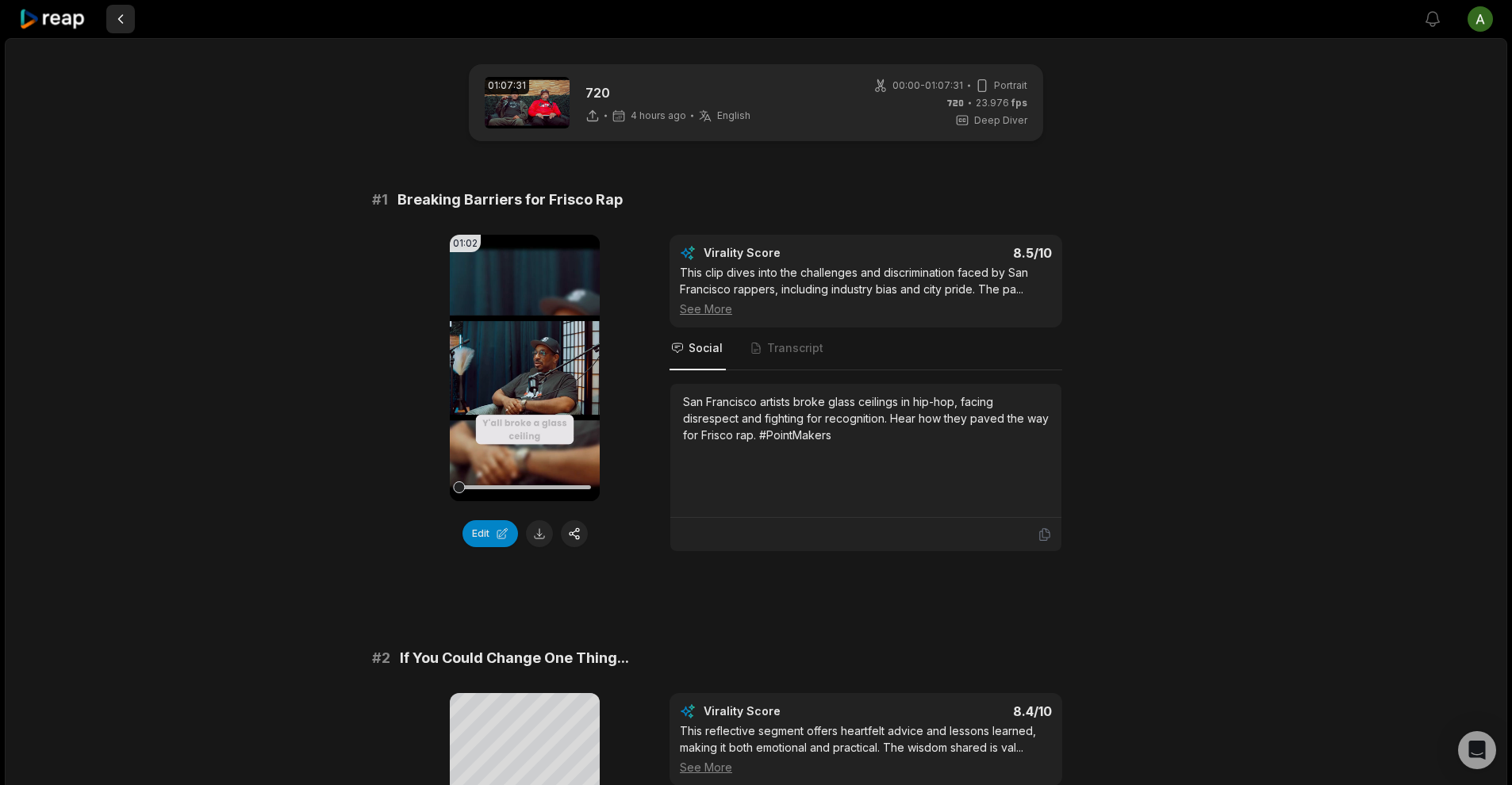
click at [120, 24] on button at bounding box center [120, 19] width 29 height 29
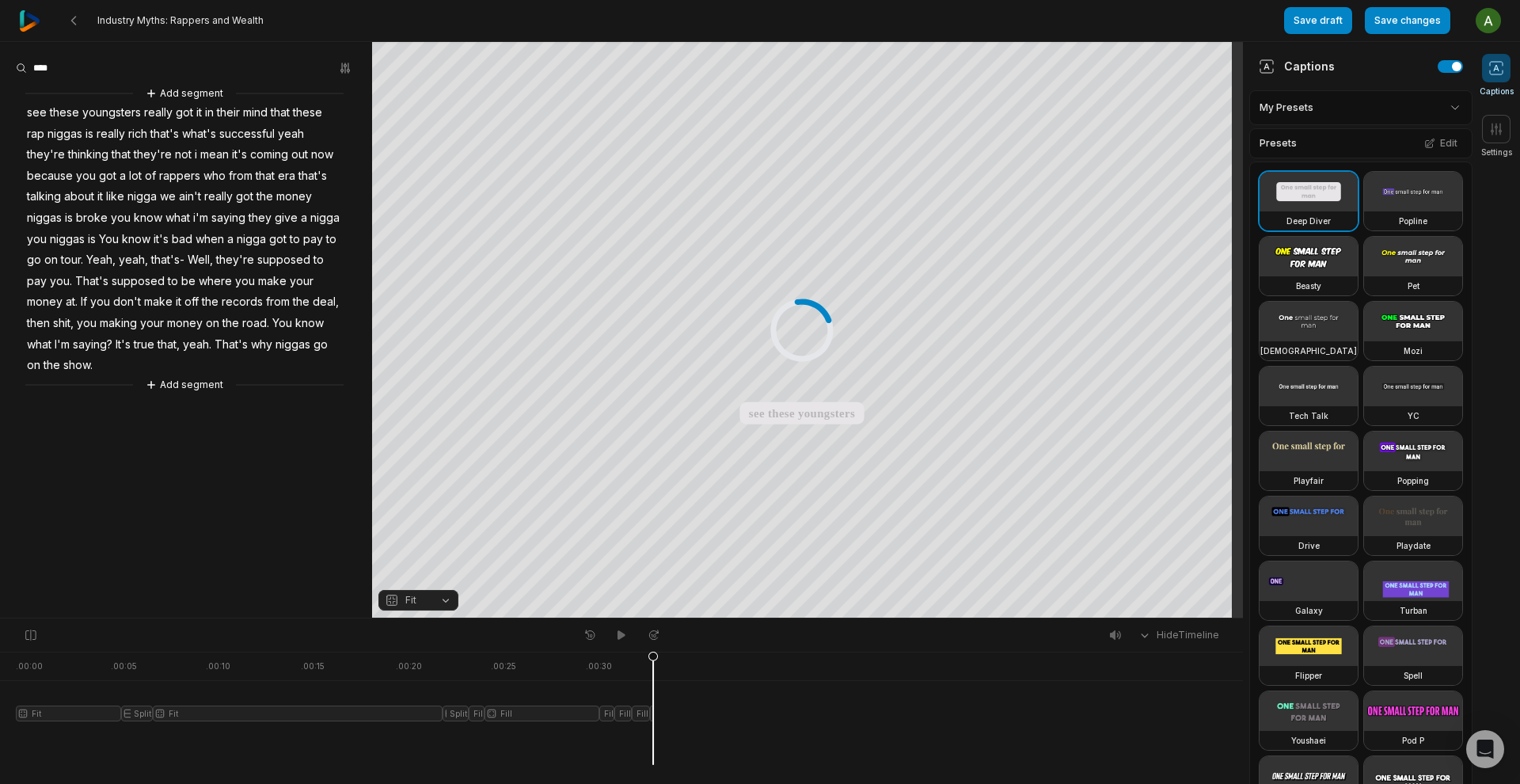
click at [32, 25] on img at bounding box center [29, 21] width 21 height 21
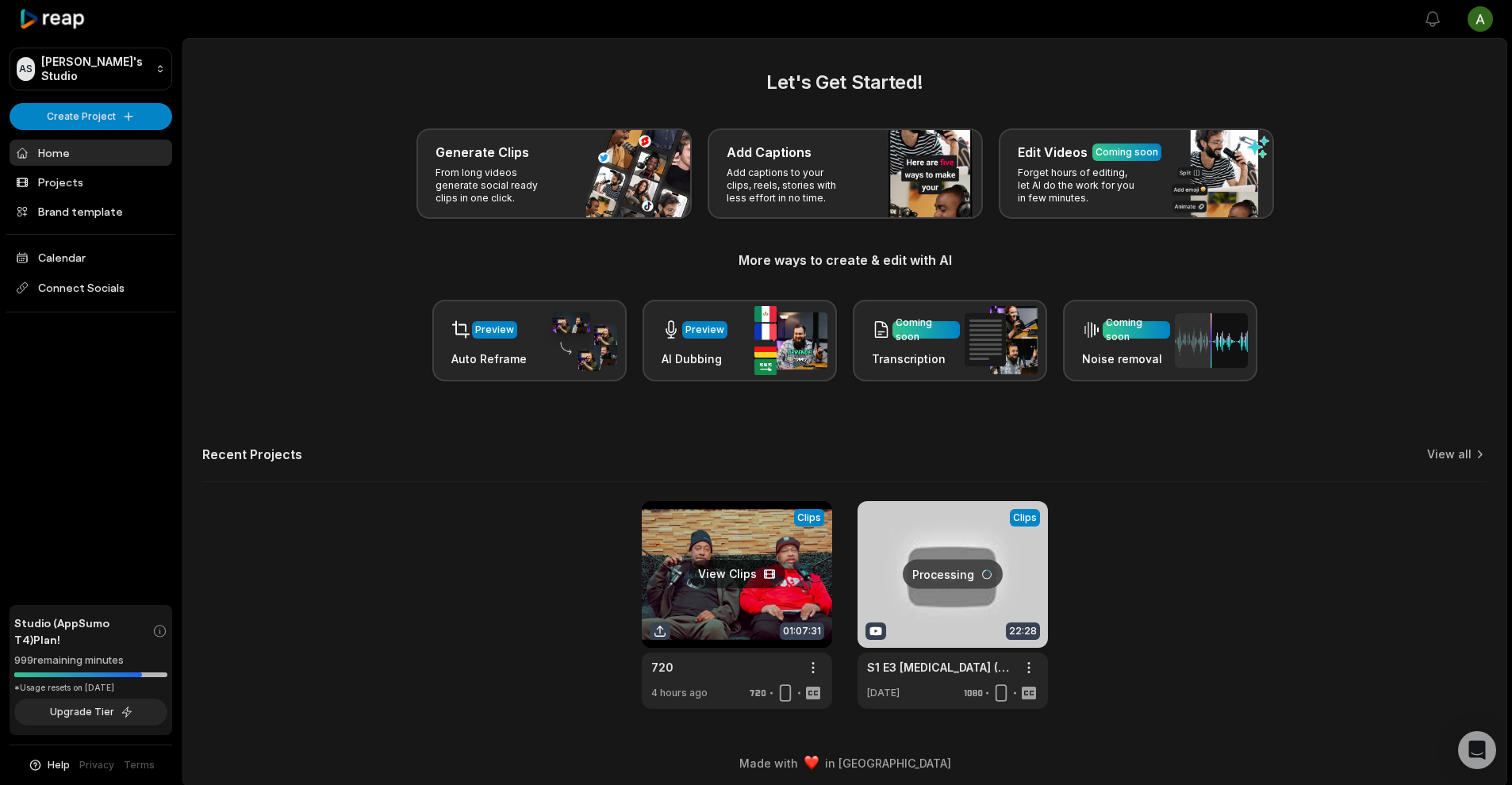
scroll to position [6, 0]
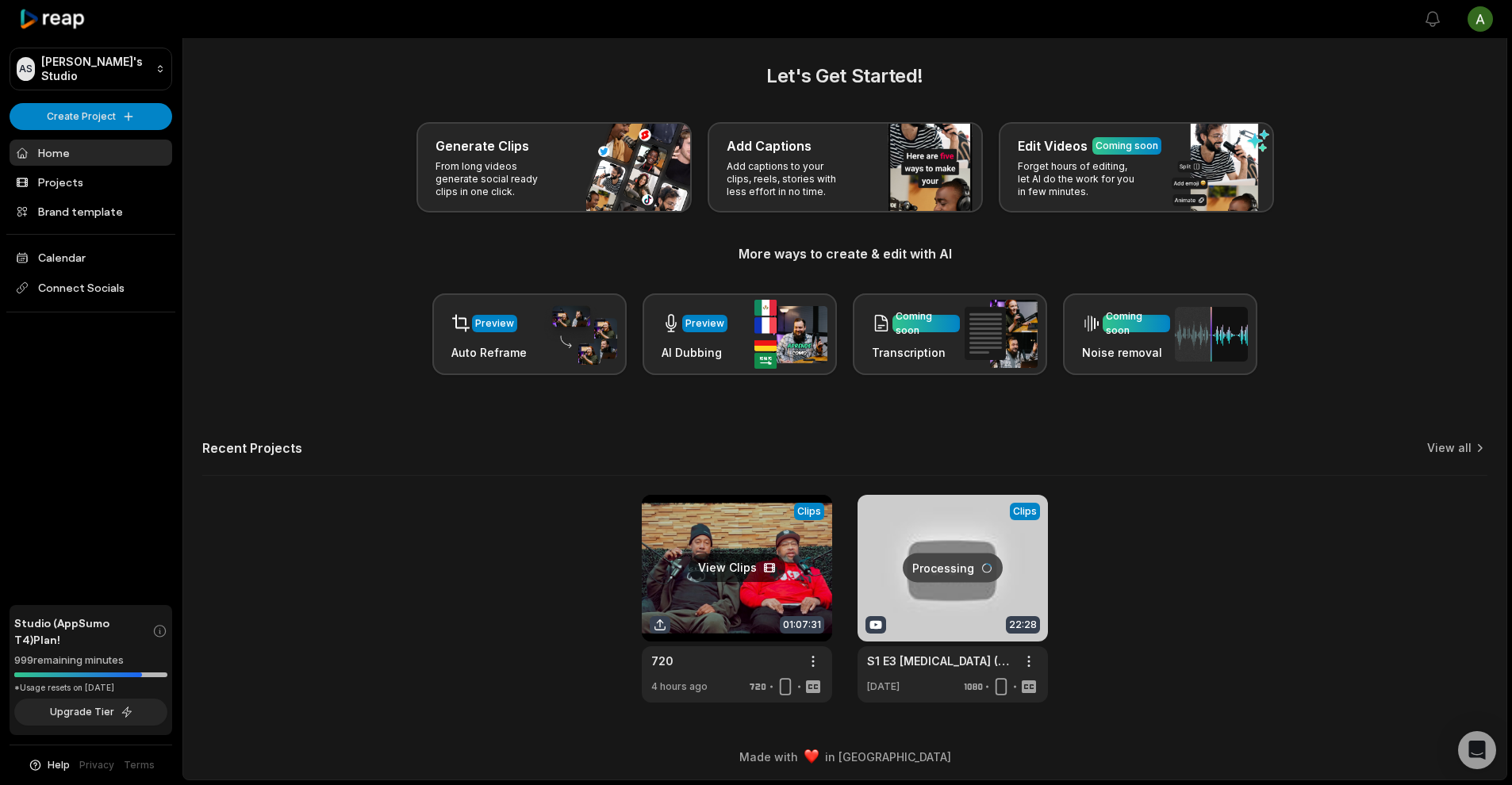
click at [757, 571] on link at bounding box center [736, 599] width 190 height 208
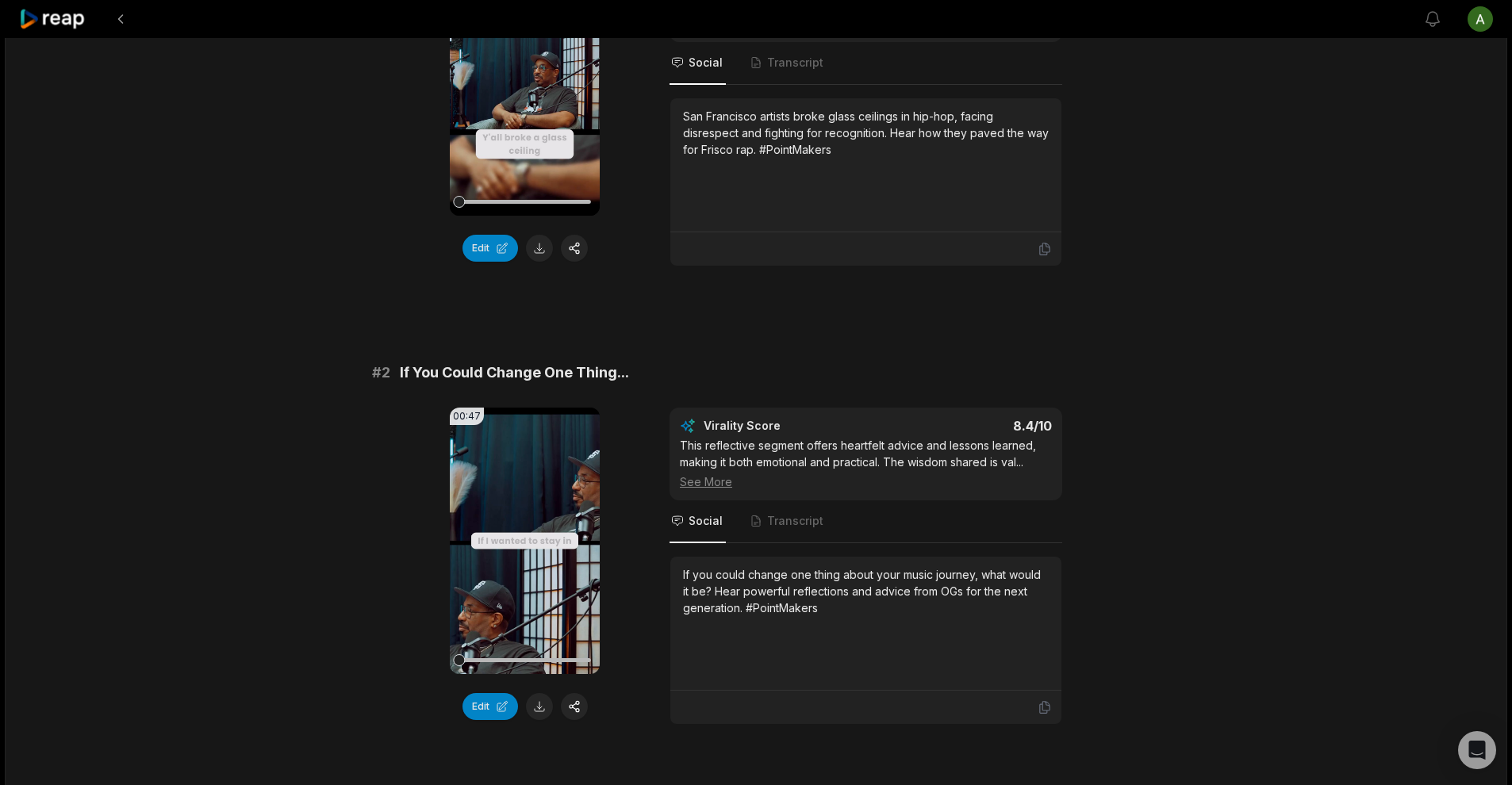
scroll to position [300, 0]
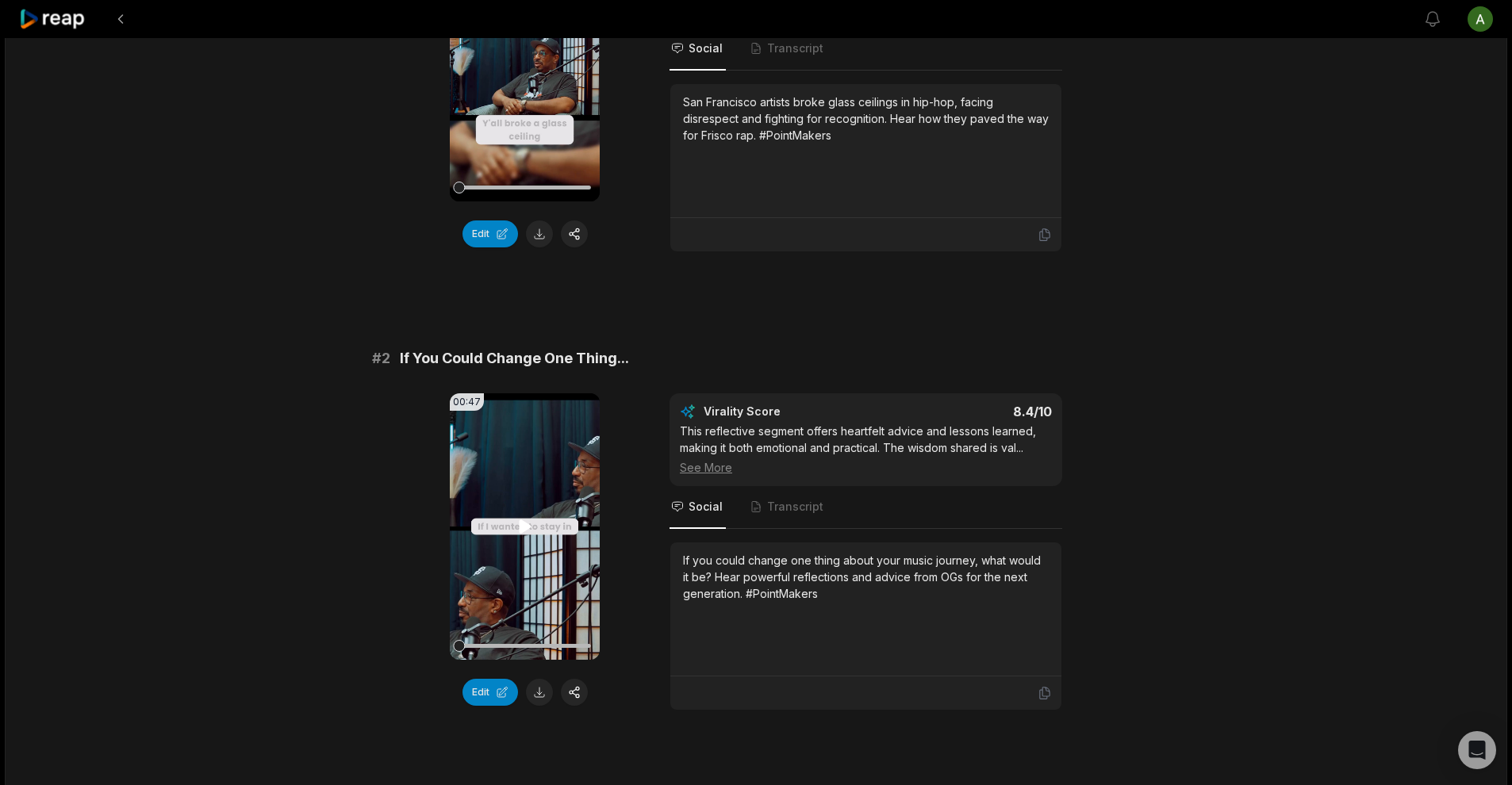
click at [519, 525] on icon at bounding box center [524, 525] width 12 height 13
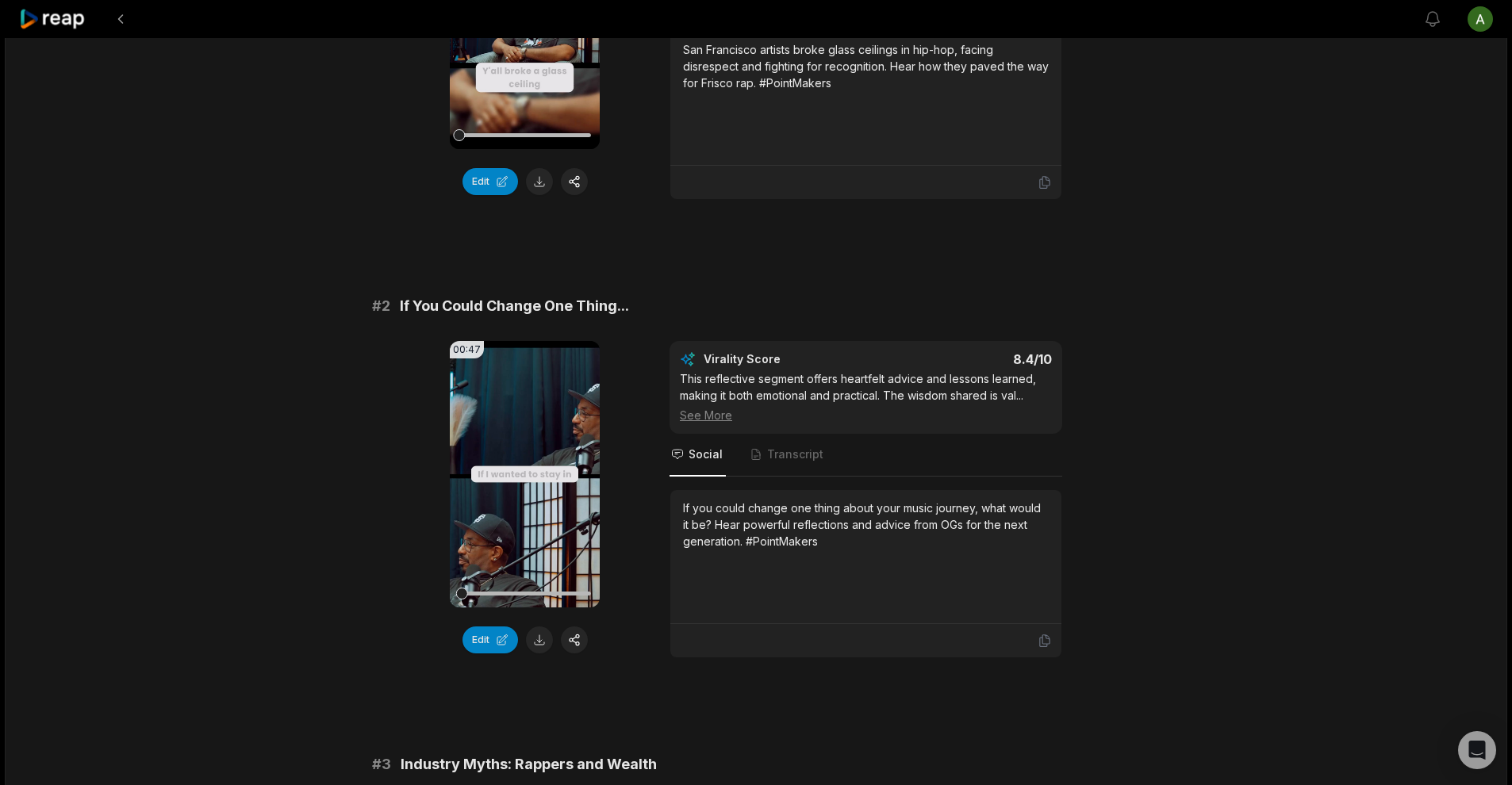
scroll to position [395, 0]
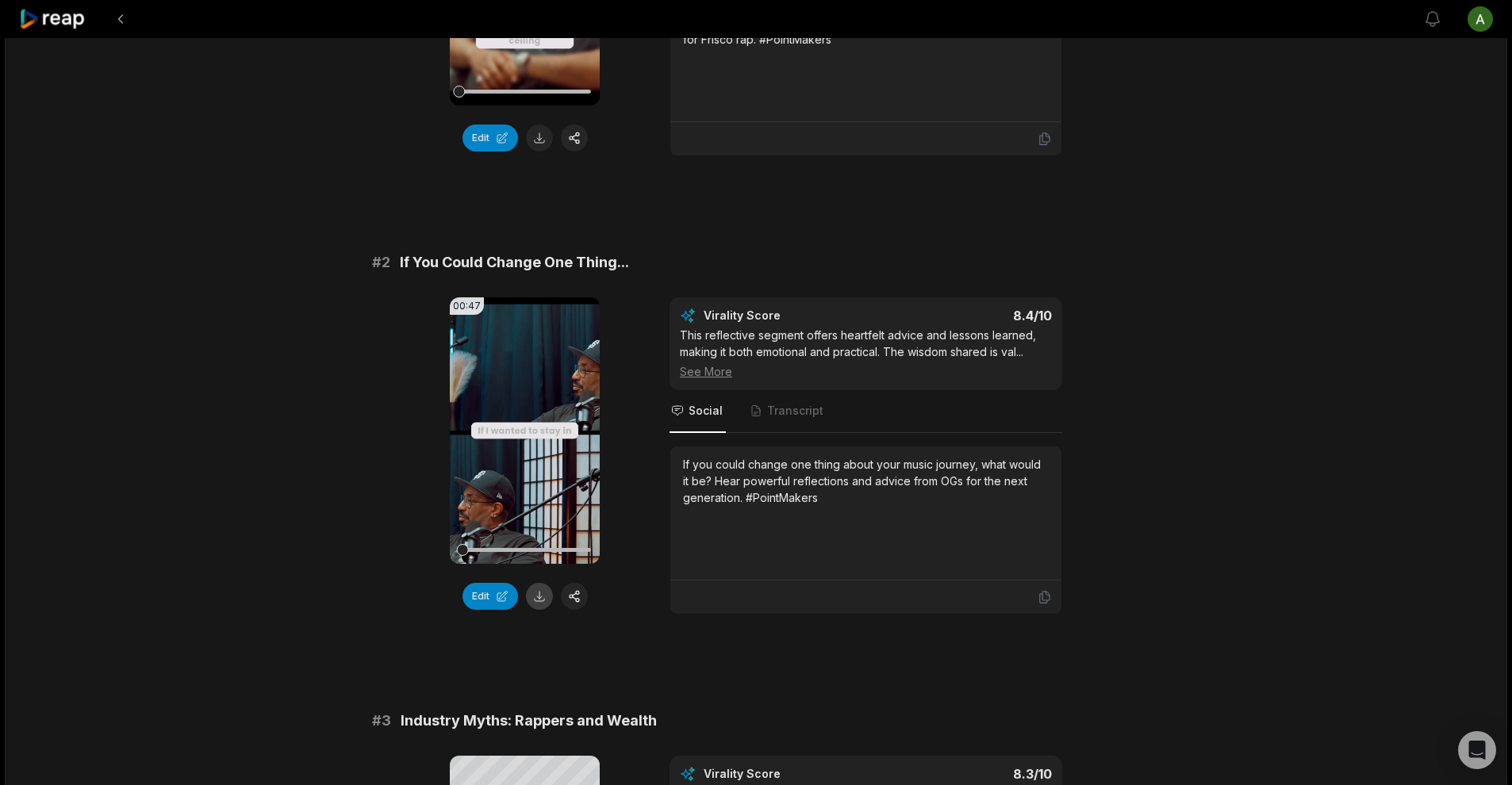
click at [543, 595] on button at bounding box center [539, 596] width 27 height 27
click at [524, 431] on icon at bounding box center [525, 430] width 19 height 19
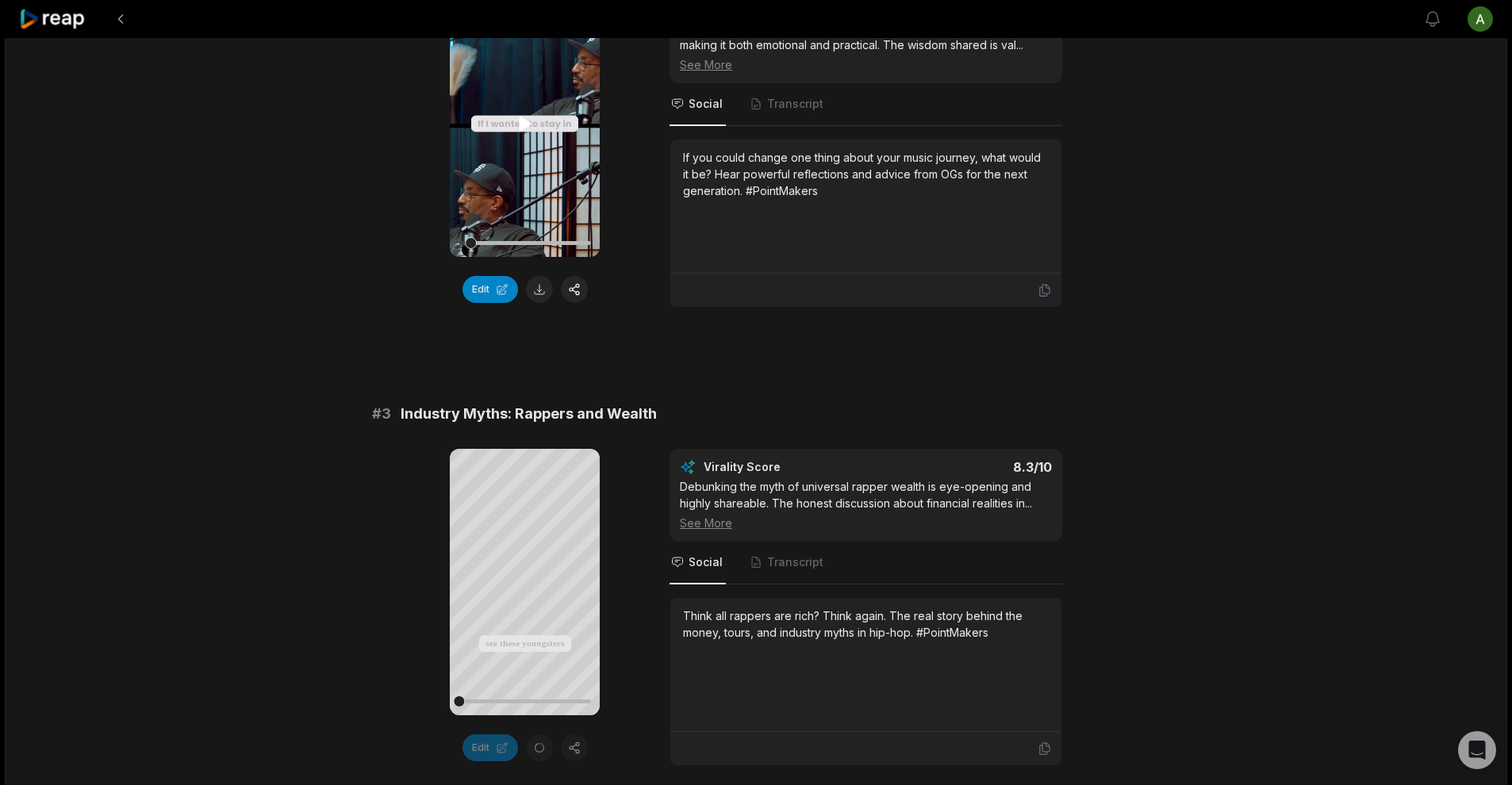
scroll to position [713, 0]
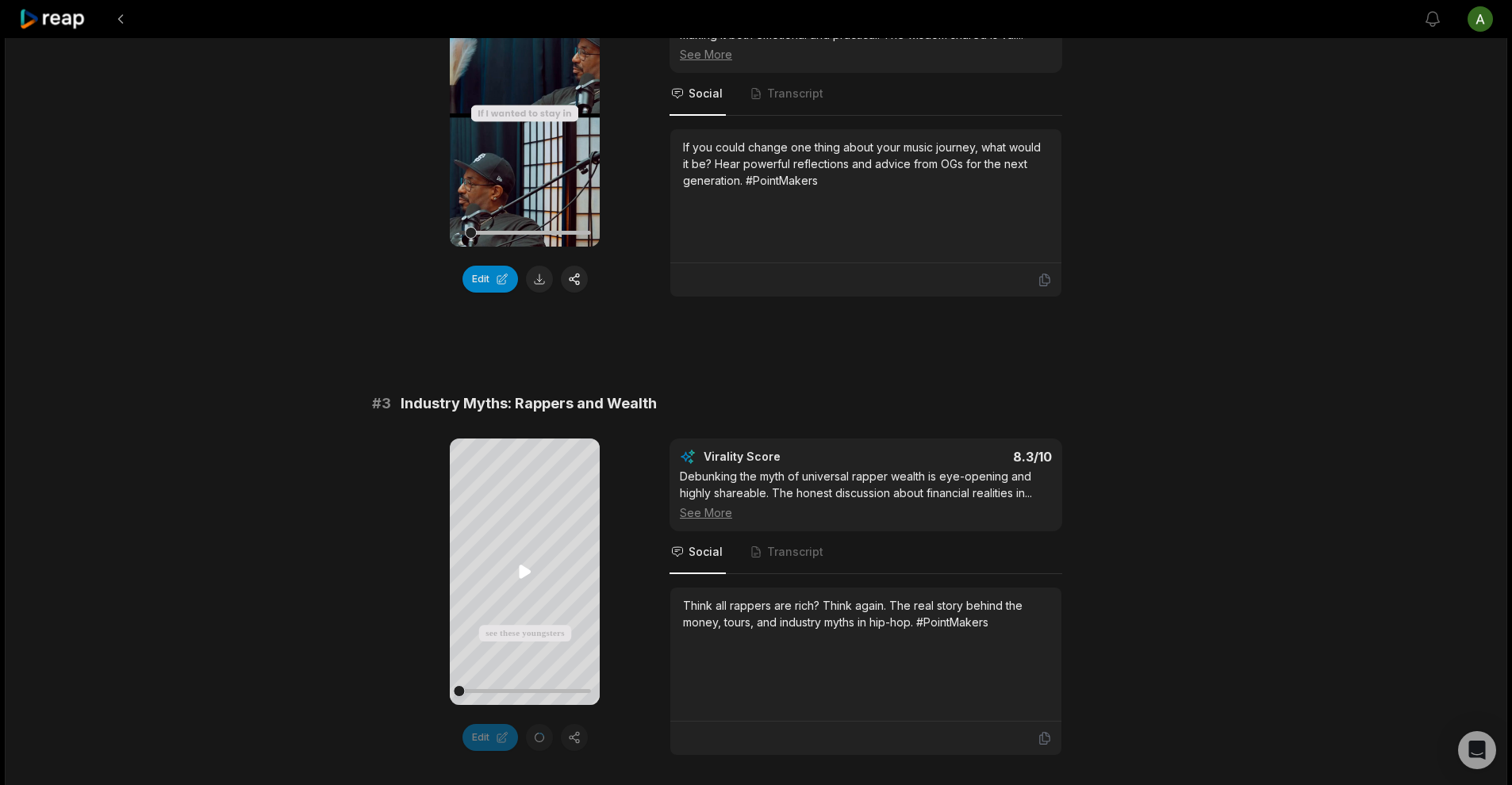
click at [526, 571] on icon at bounding box center [524, 571] width 12 height 13
click at [526, 571] on icon at bounding box center [525, 571] width 19 height 19
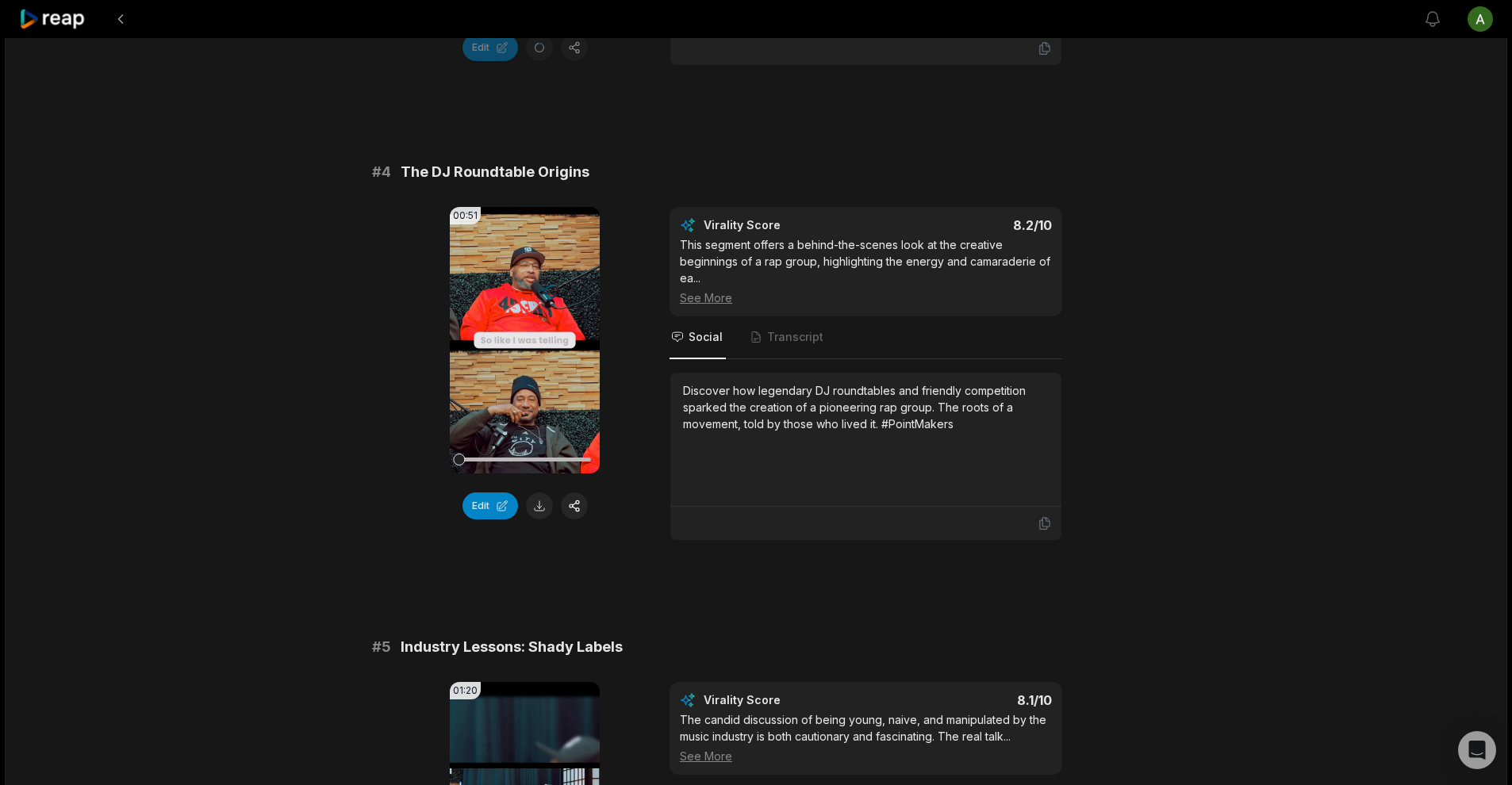
scroll to position [1484, 0]
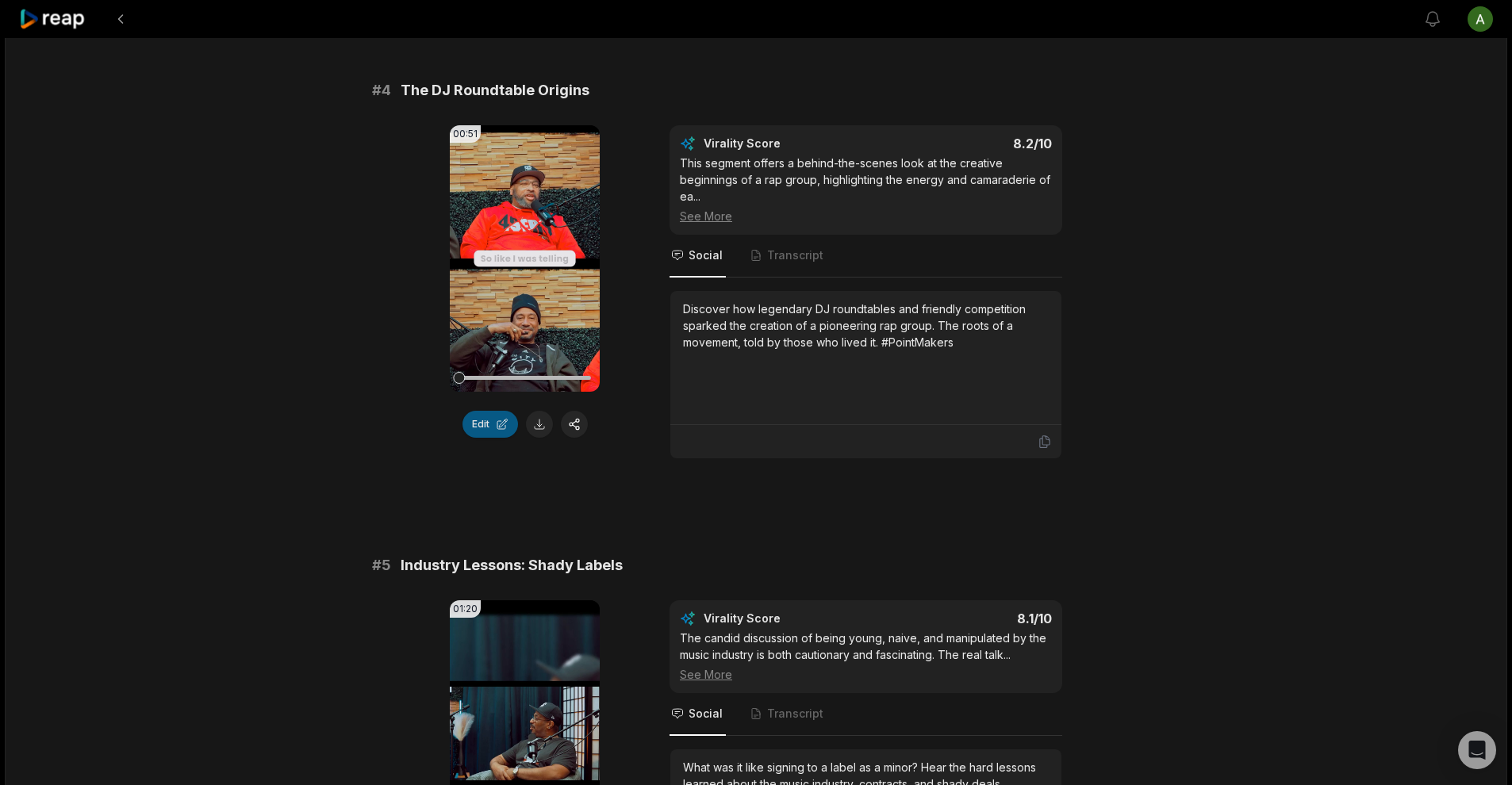
click at [492, 424] on button "Edit" at bounding box center [490, 424] width 55 height 27
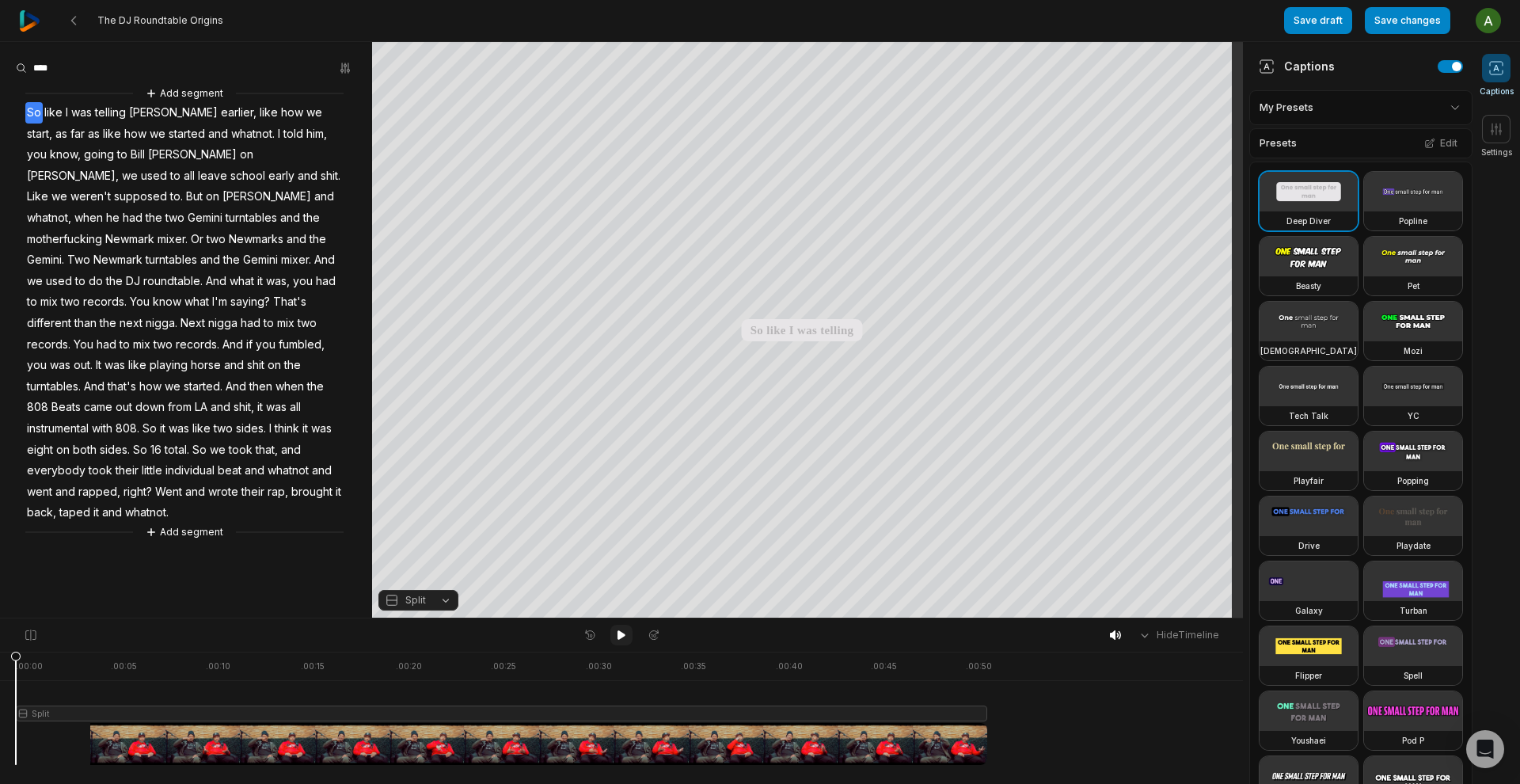
click at [630, 636] on button at bounding box center [621, 634] width 22 height 20
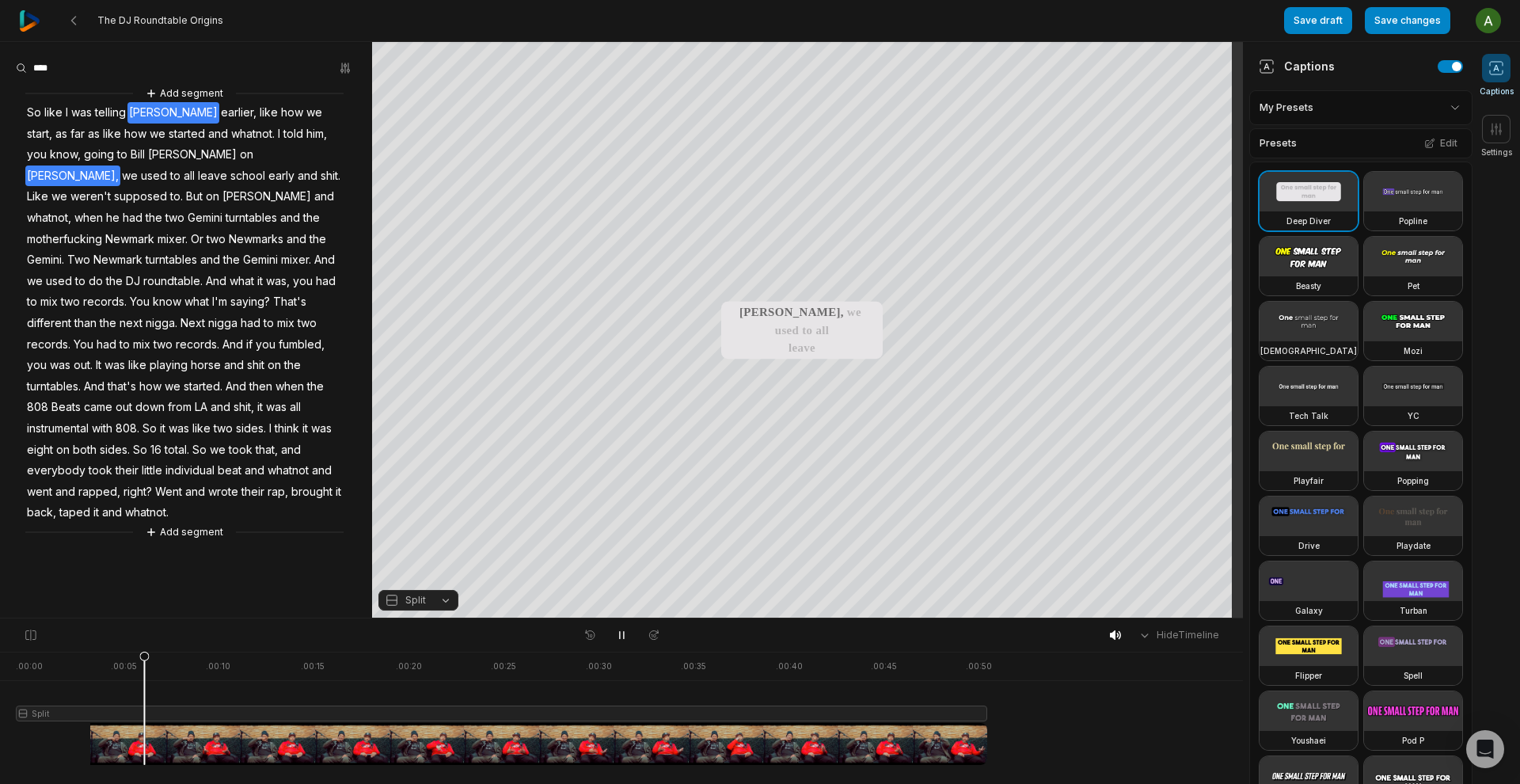
click at [150, 111] on span "[PERSON_NAME]" at bounding box center [173, 113] width 92 height 21
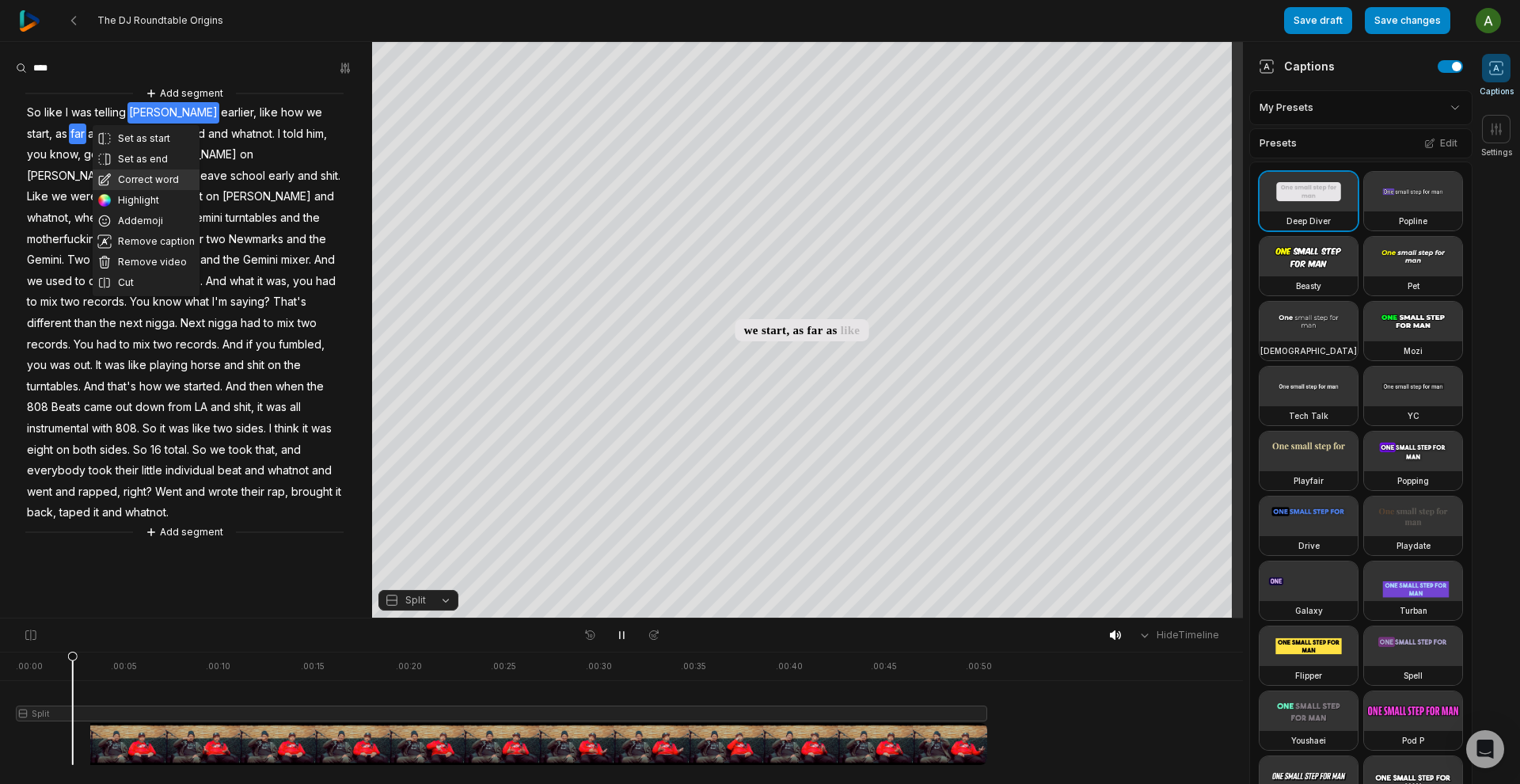
click at [162, 183] on button "Correct word" at bounding box center [146, 179] width 107 height 20
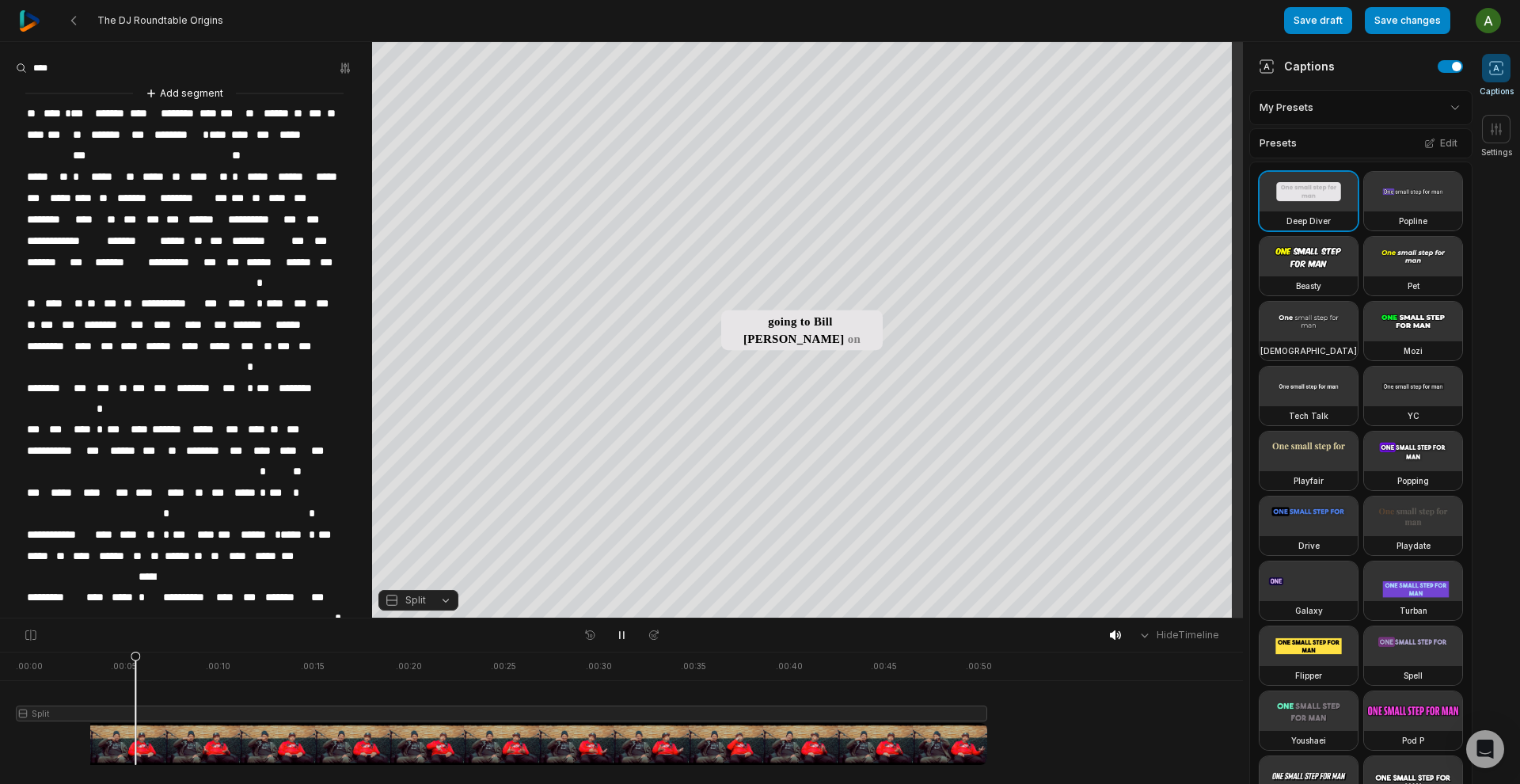
click at [156, 110] on span "****" at bounding box center [143, 113] width 31 height 20
click at [331, 302] on div "**********" at bounding box center [186, 396] width 372 height 623
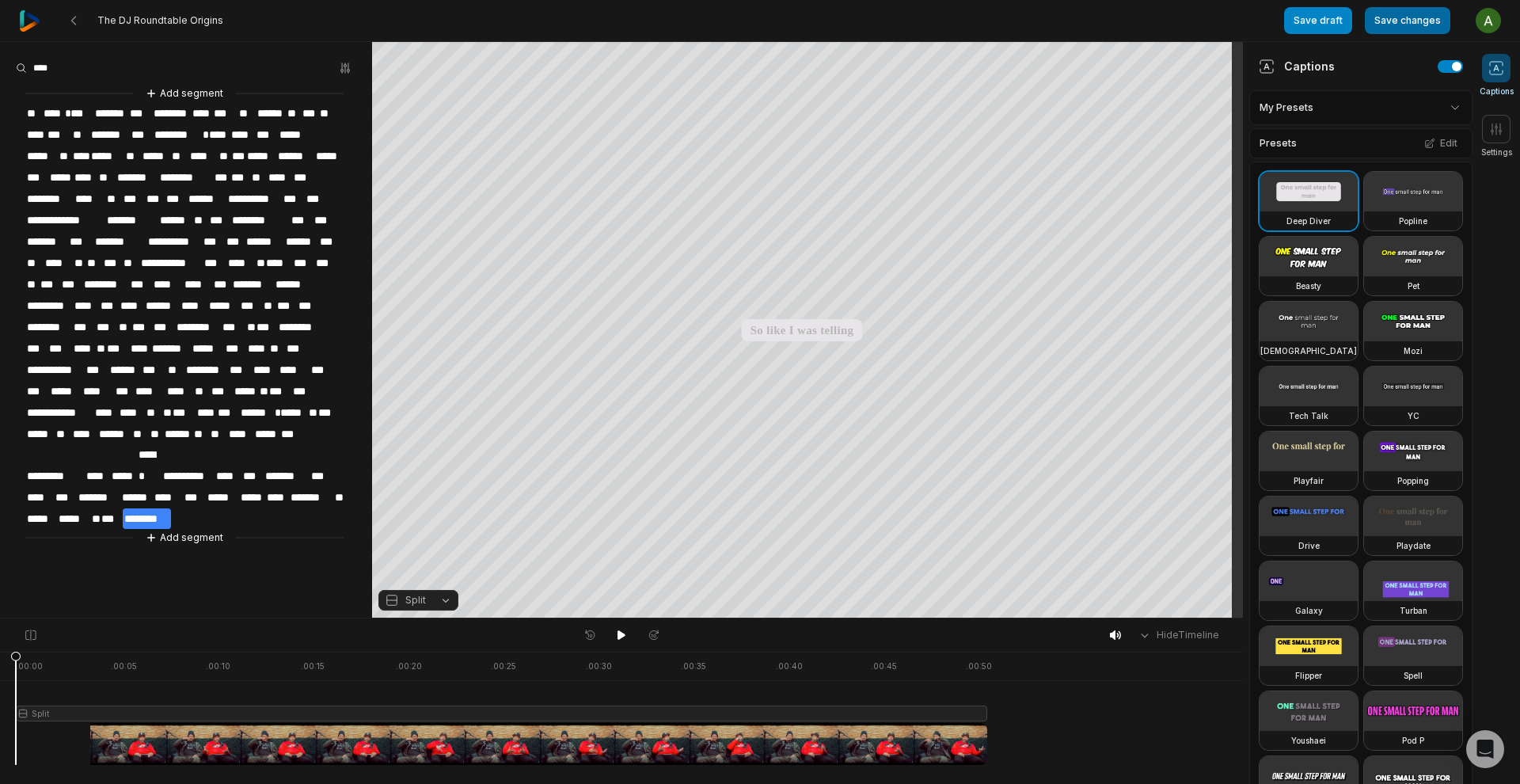
click at [1405, 15] on button "Save changes" at bounding box center [1408, 20] width 86 height 27
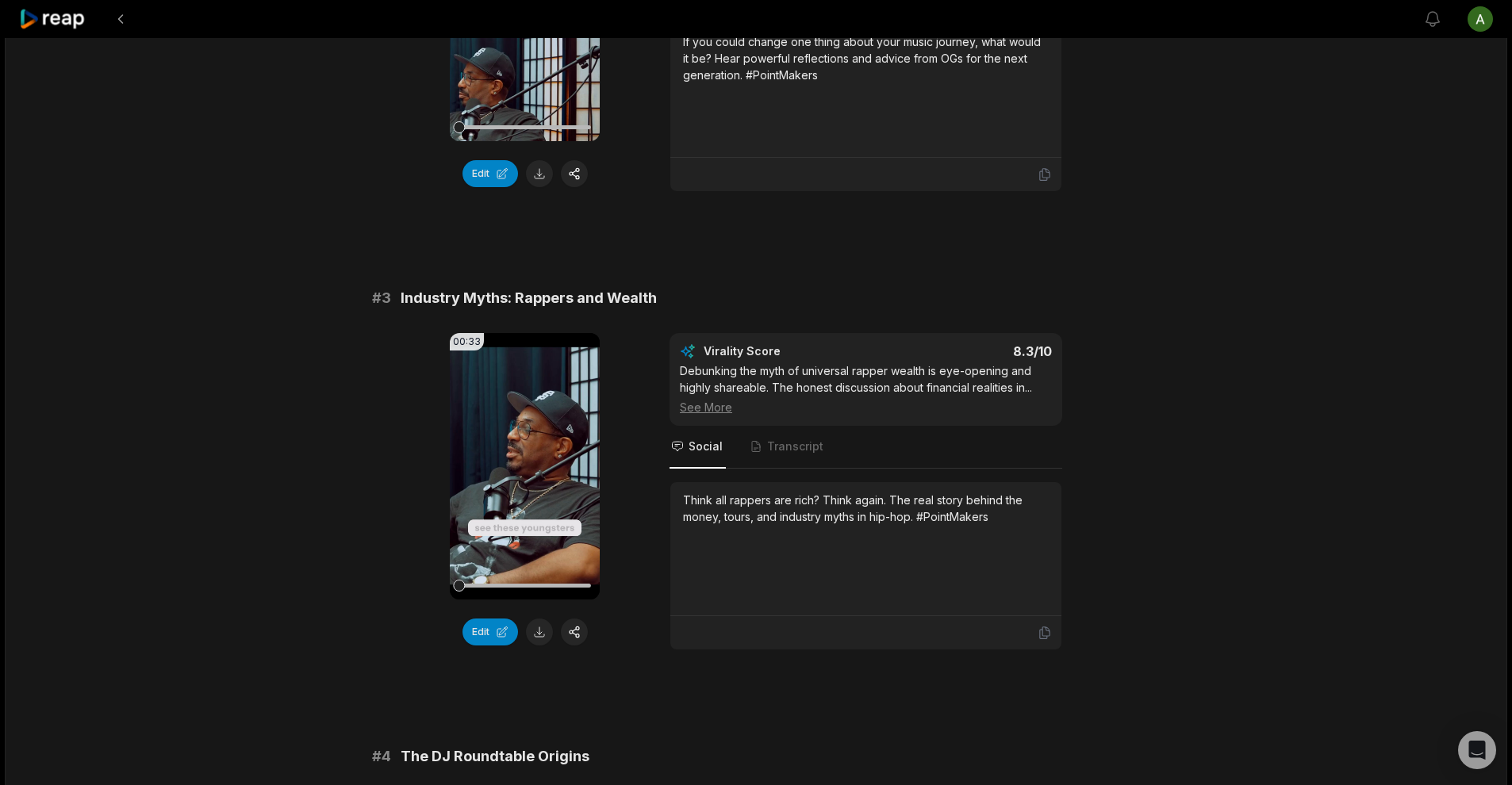
scroll to position [899, 0]
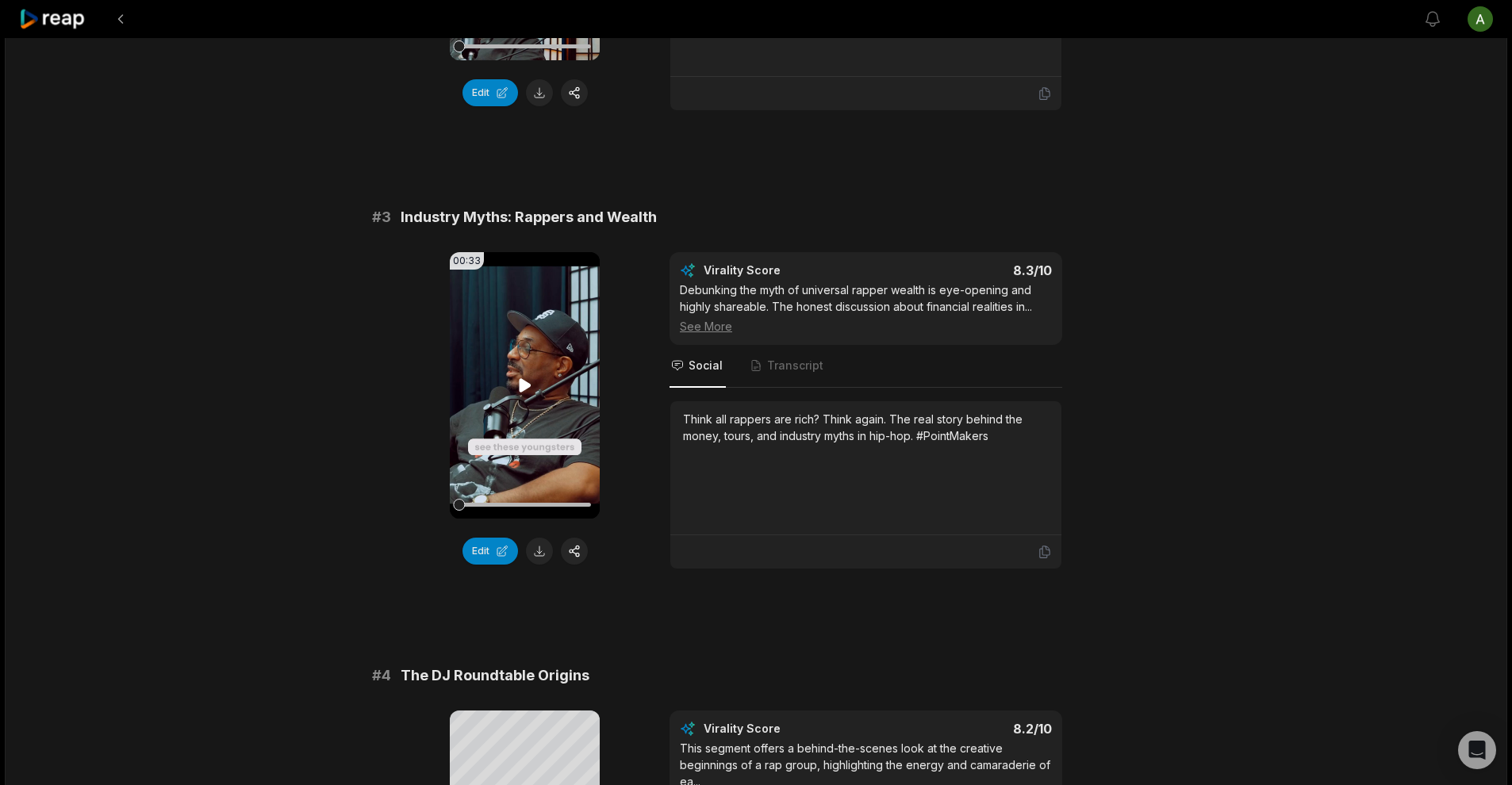
click at [525, 386] on icon at bounding box center [524, 384] width 12 height 13
click at [525, 386] on icon at bounding box center [525, 384] width 19 height 19
click at [541, 551] on button at bounding box center [539, 550] width 27 height 27
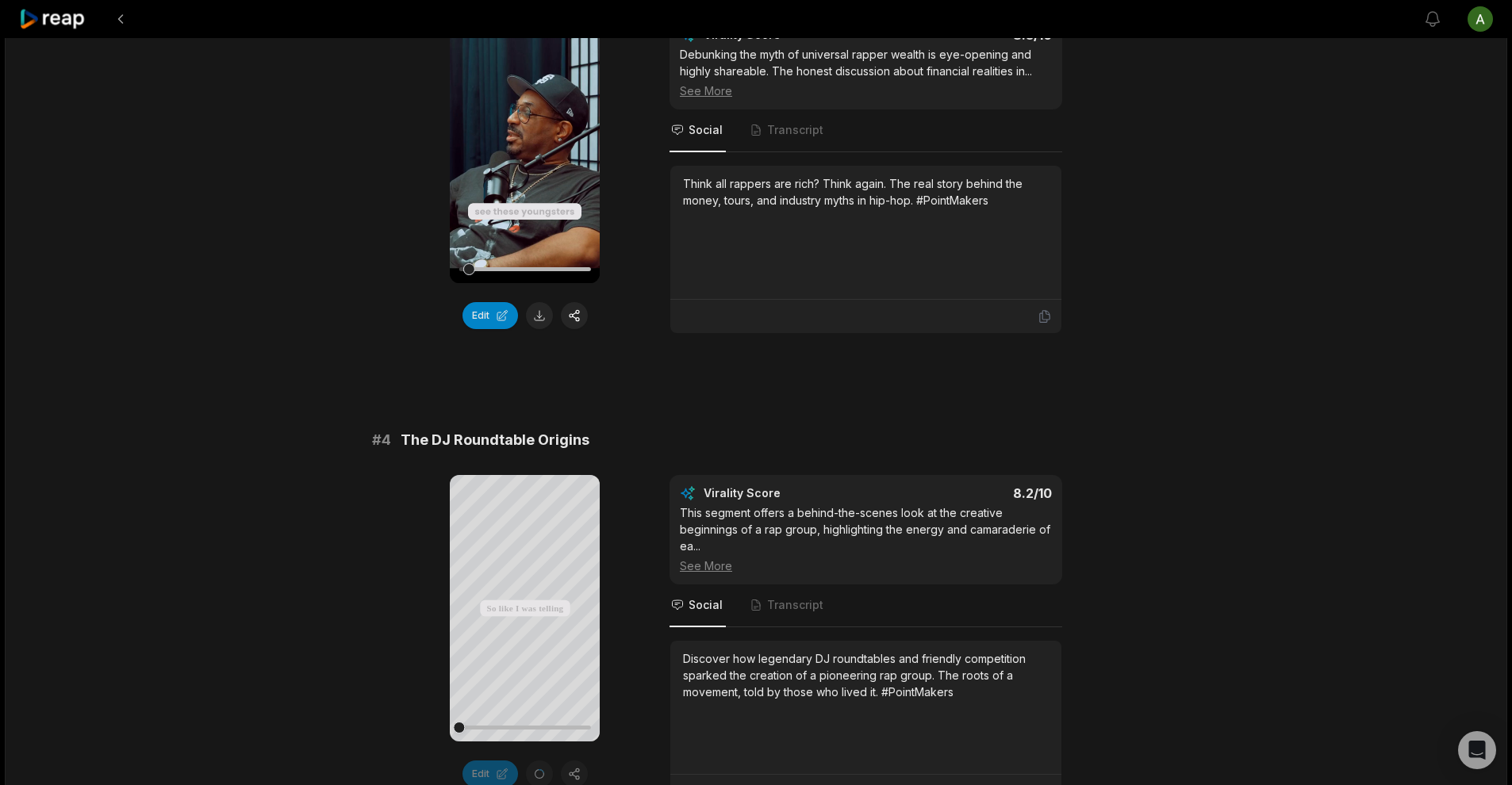
scroll to position [1327, 0]
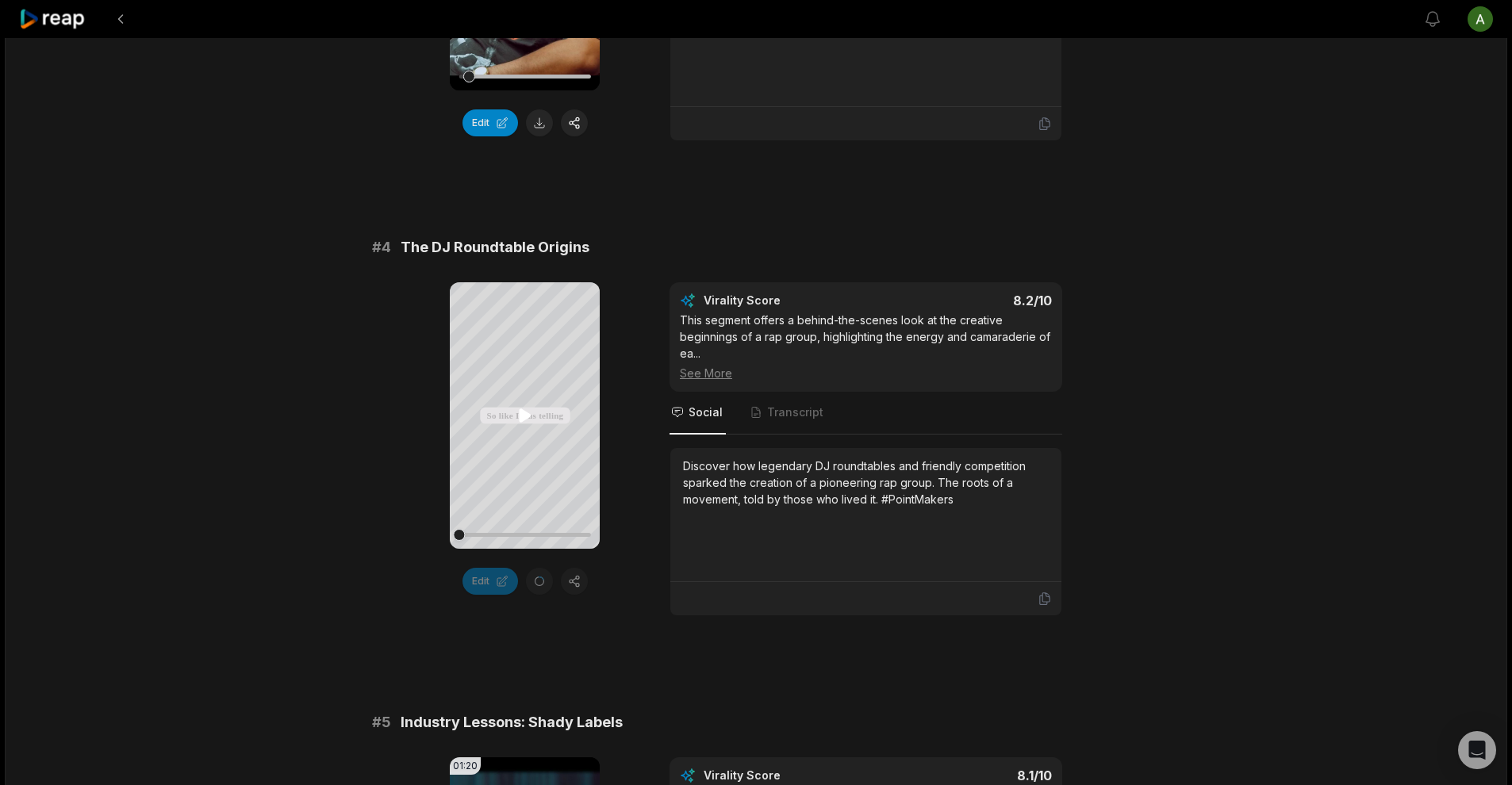
click at [530, 410] on icon at bounding box center [525, 415] width 19 height 19
click at [528, 417] on icon at bounding box center [525, 415] width 6 height 11
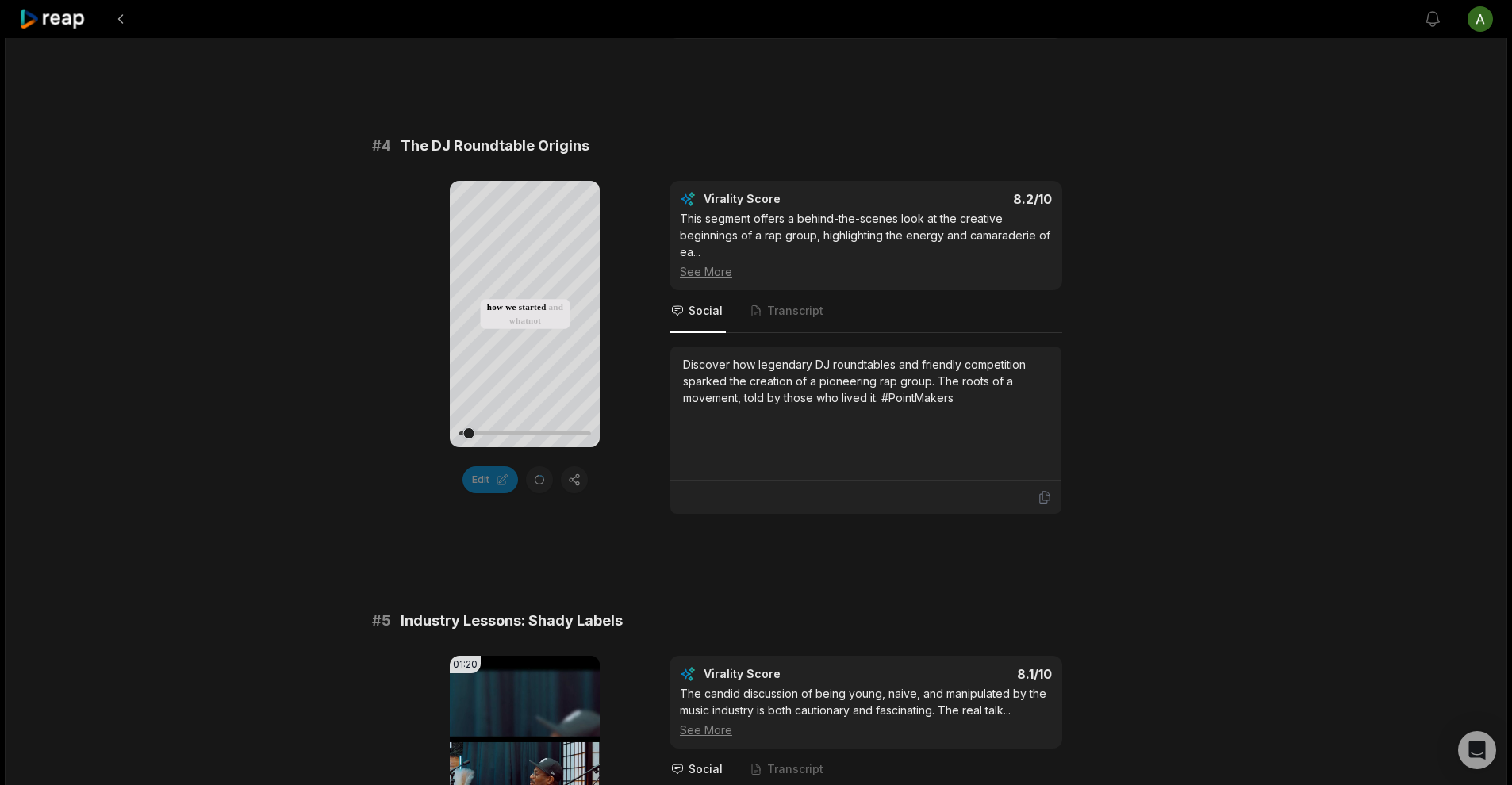
scroll to position [1510, 0]
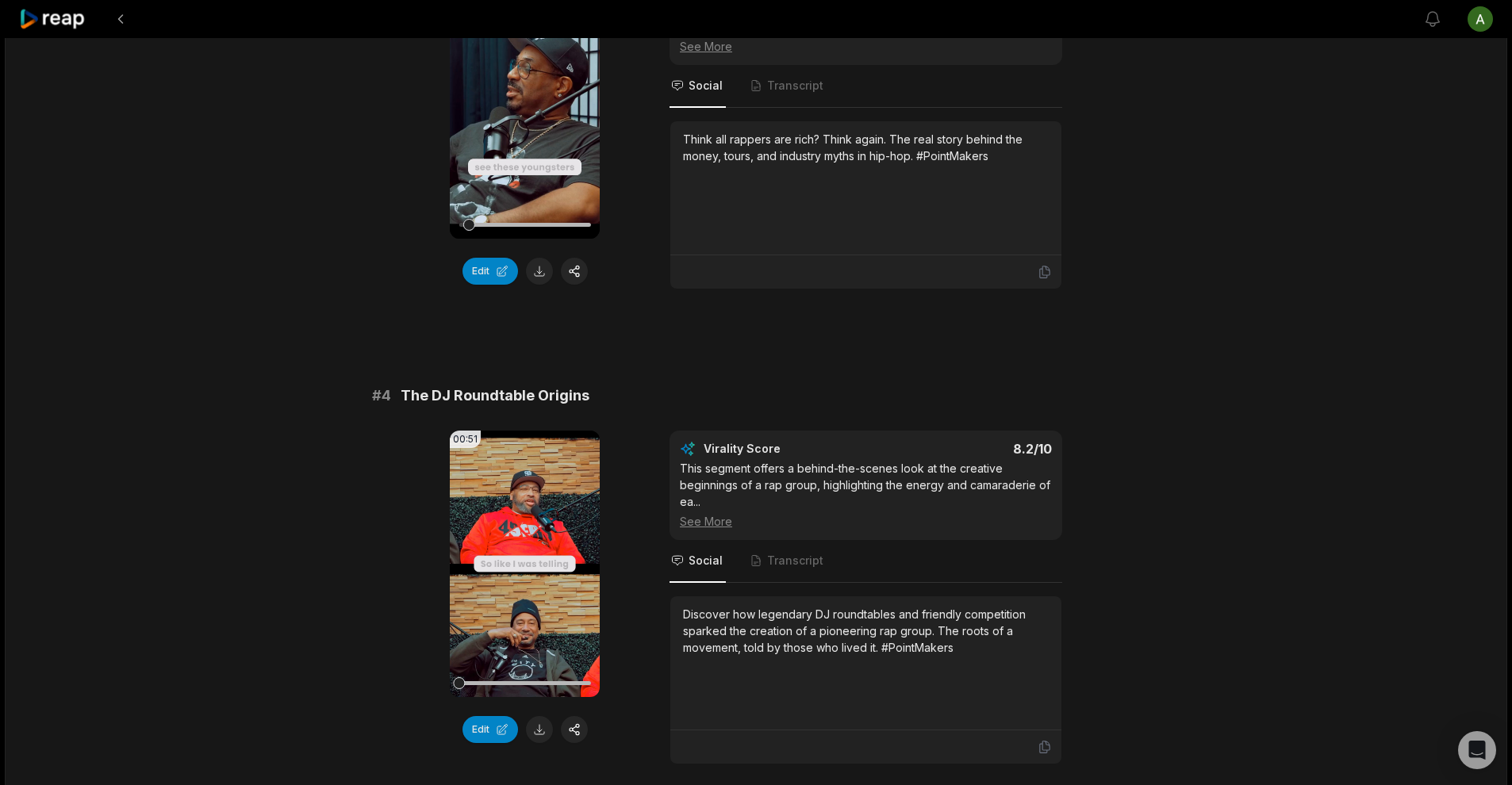
scroll to position [1260, 0]
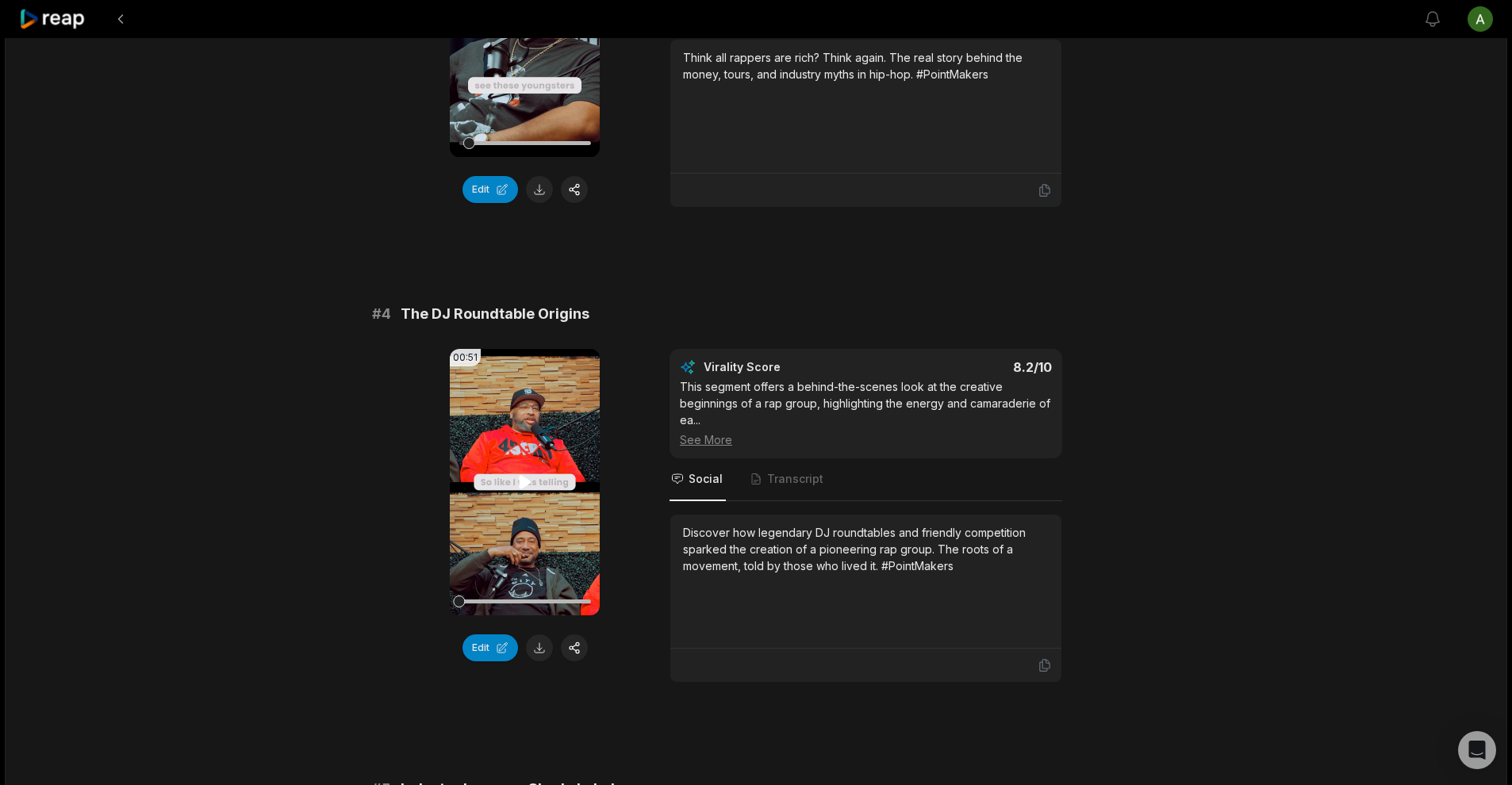
click at [528, 488] on icon at bounding box center [525, 482] width 19 height 19
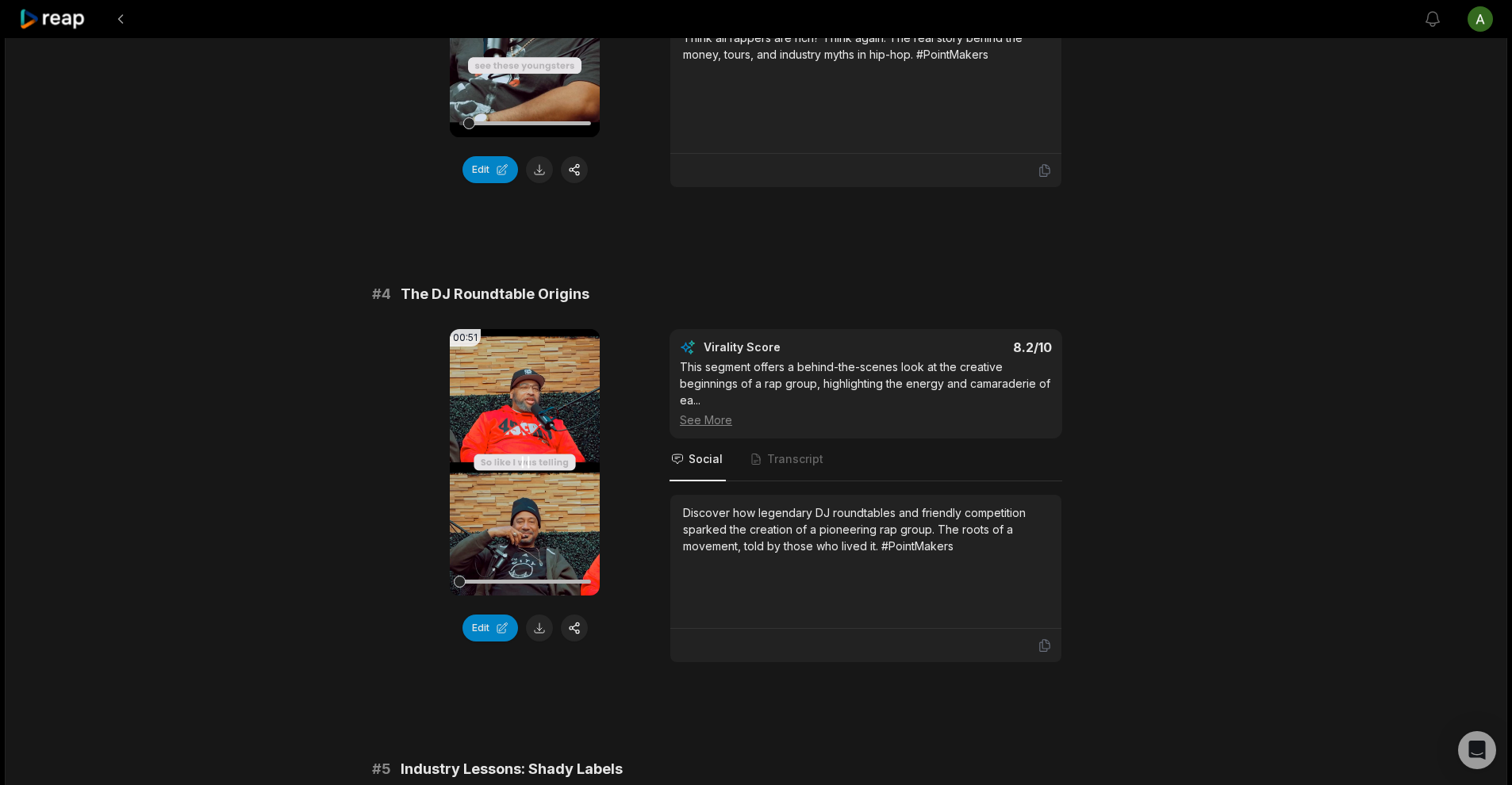
scroll to position [1318, 0]
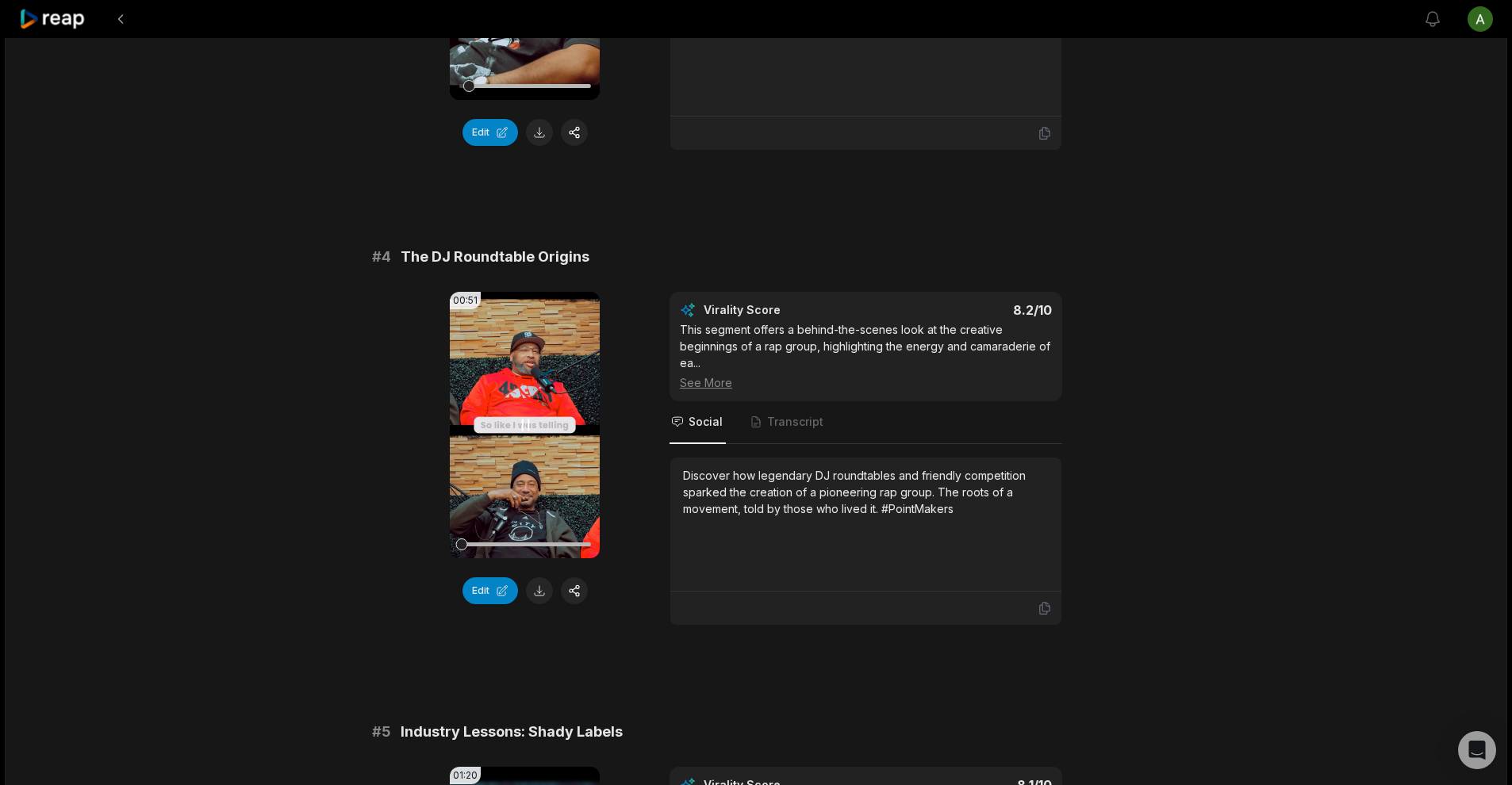
click at [528, 421] on icon at bounding box center [525, 425] width 6 height 11
click at [490, 588] on button "Edit" at bounding box center [490, 591] width 55 height 27
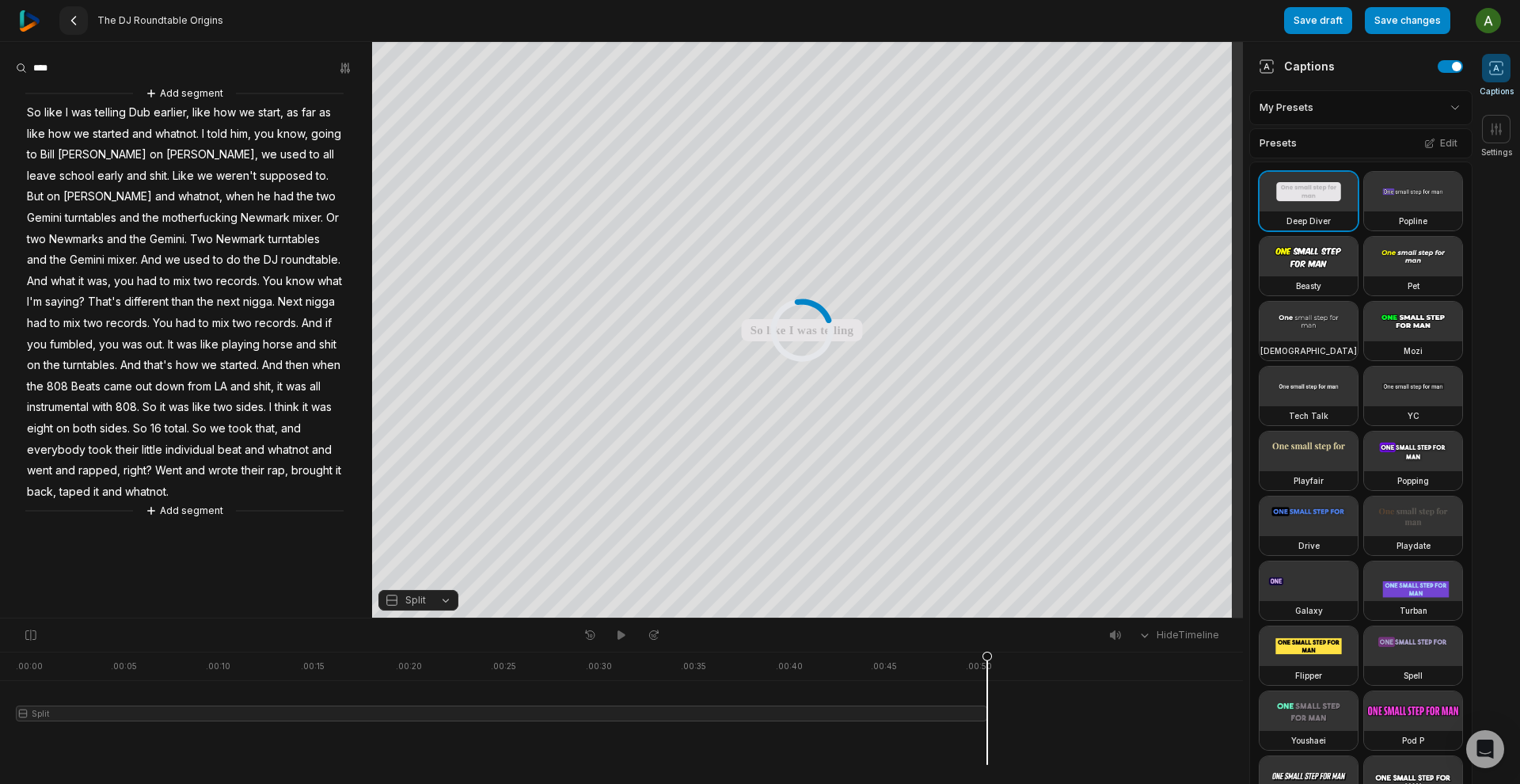
click at [71, 16] on icon at bounding box center [74, 20] width 12 height 12
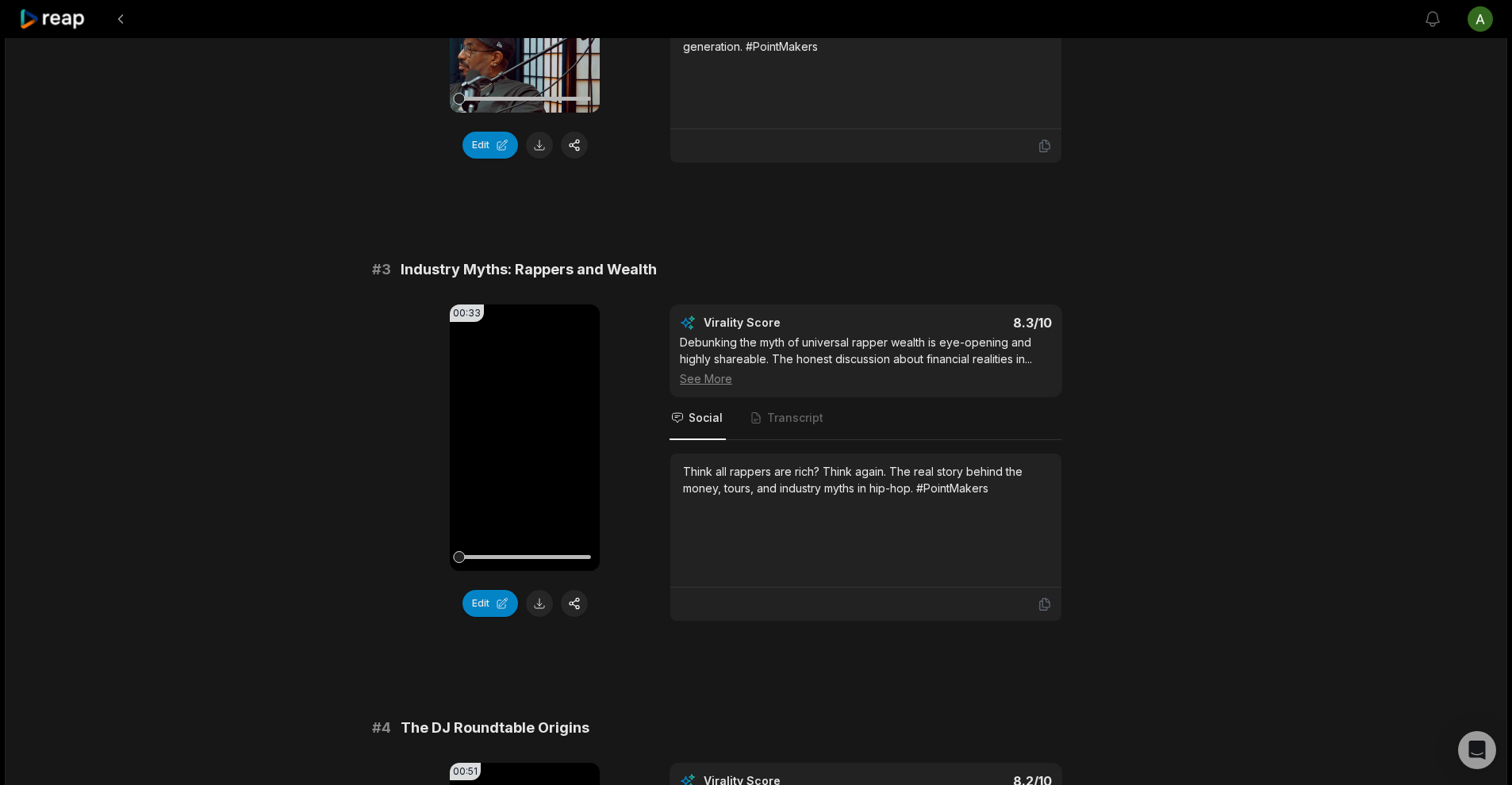
scroll to position [867, 0]
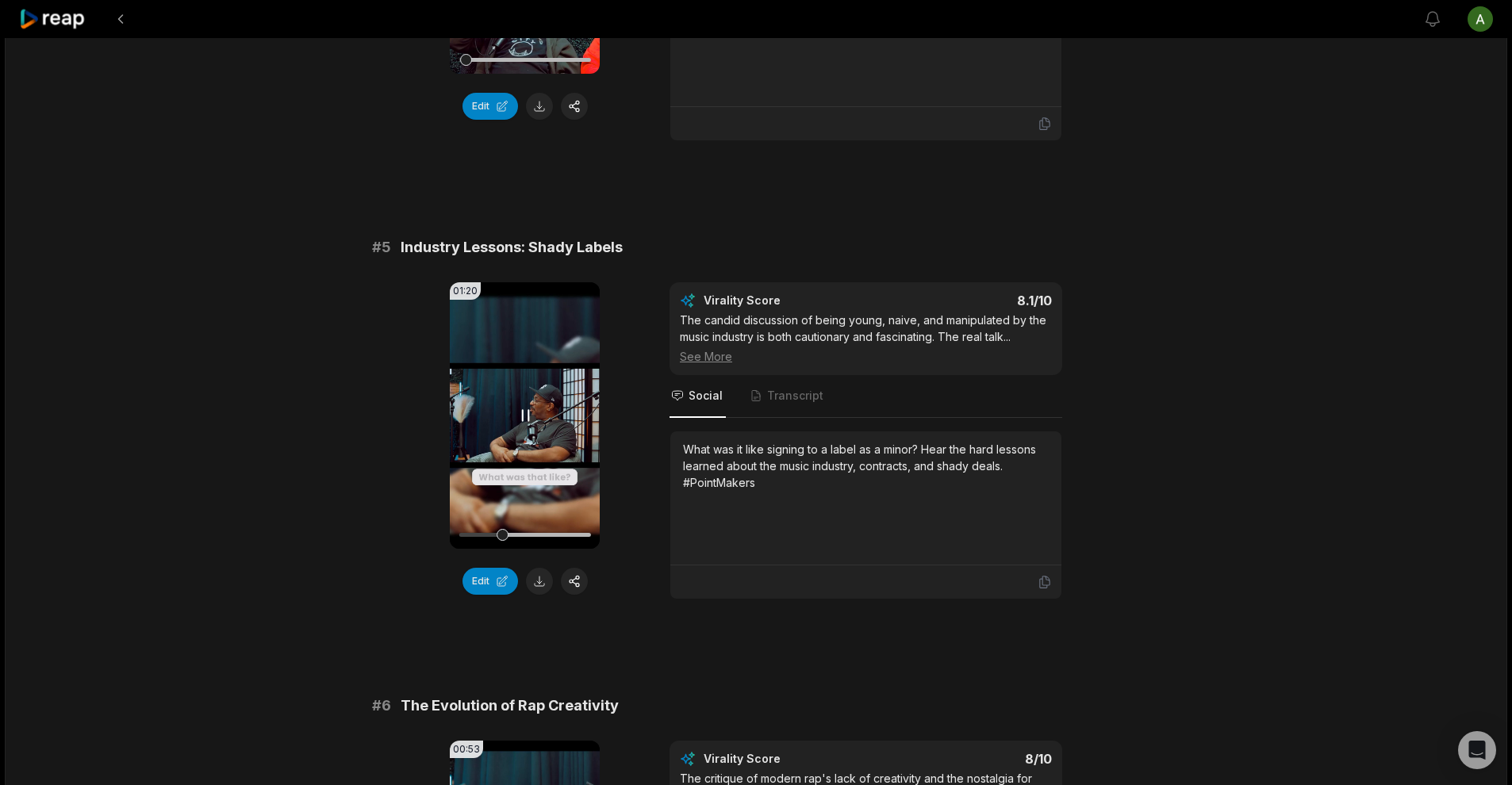
click at [526, 417] on icon at bounding box center [525, 415] width 19 height 19
